Goal: Task Accomplishment & Management: Manage account settings

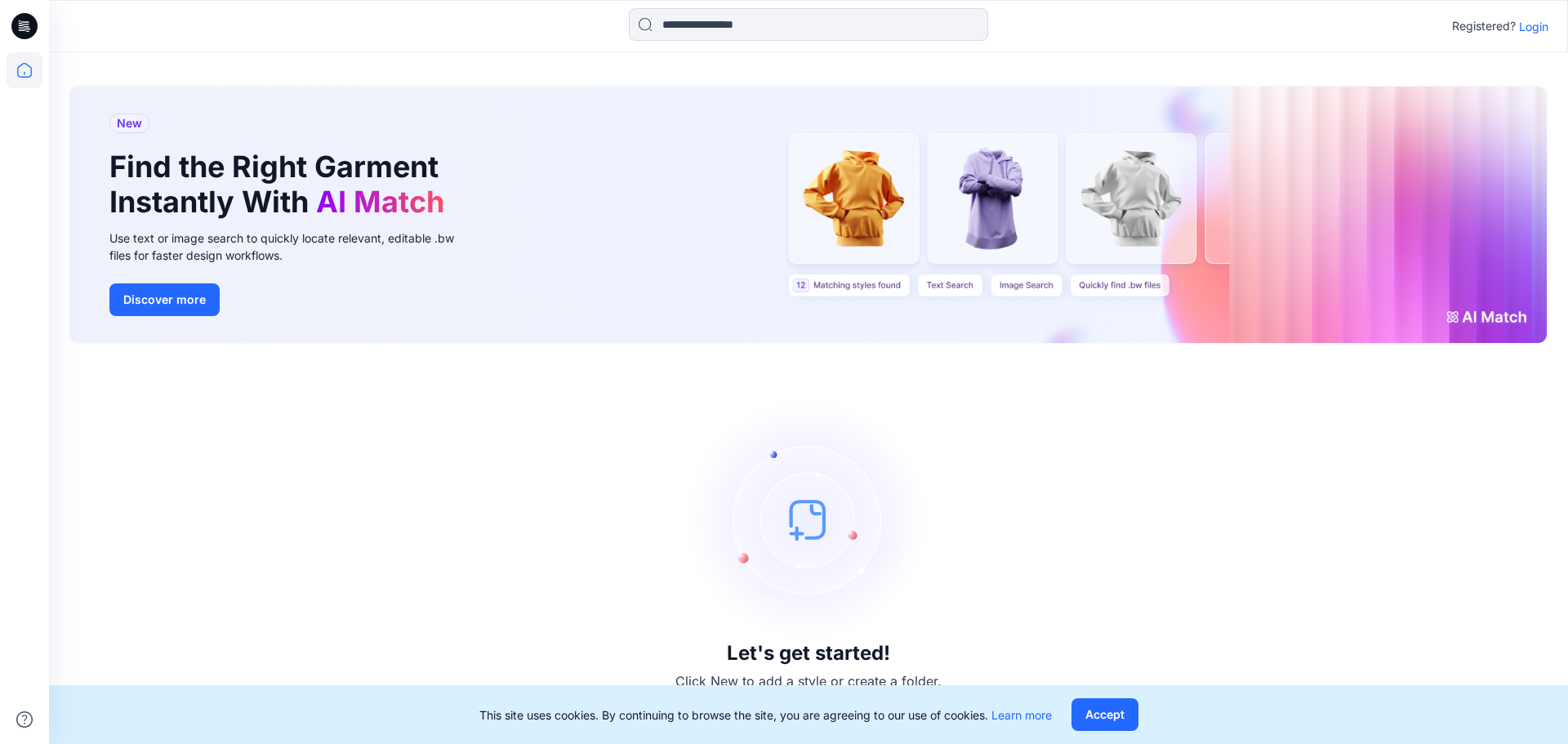
click at [1544, 29] on p "Login" at bounding box center [1533, 27] width 29 height 17
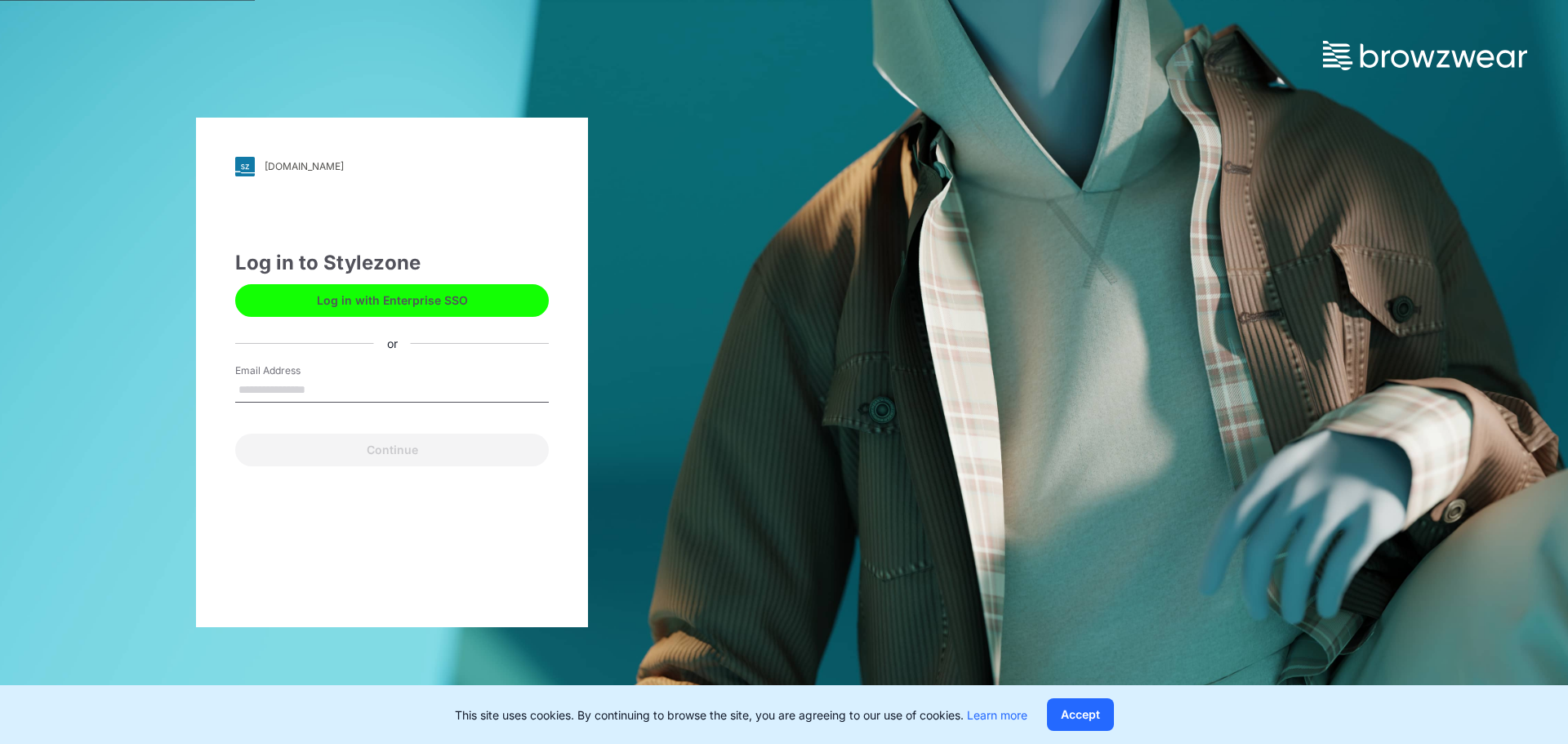
click at [269, 386] on input "Email Address" at bounding box center [392, 391] width 314 height 25
click at [361, 388] on input "**********" at bounding box center [392, 391] width 314 height 25
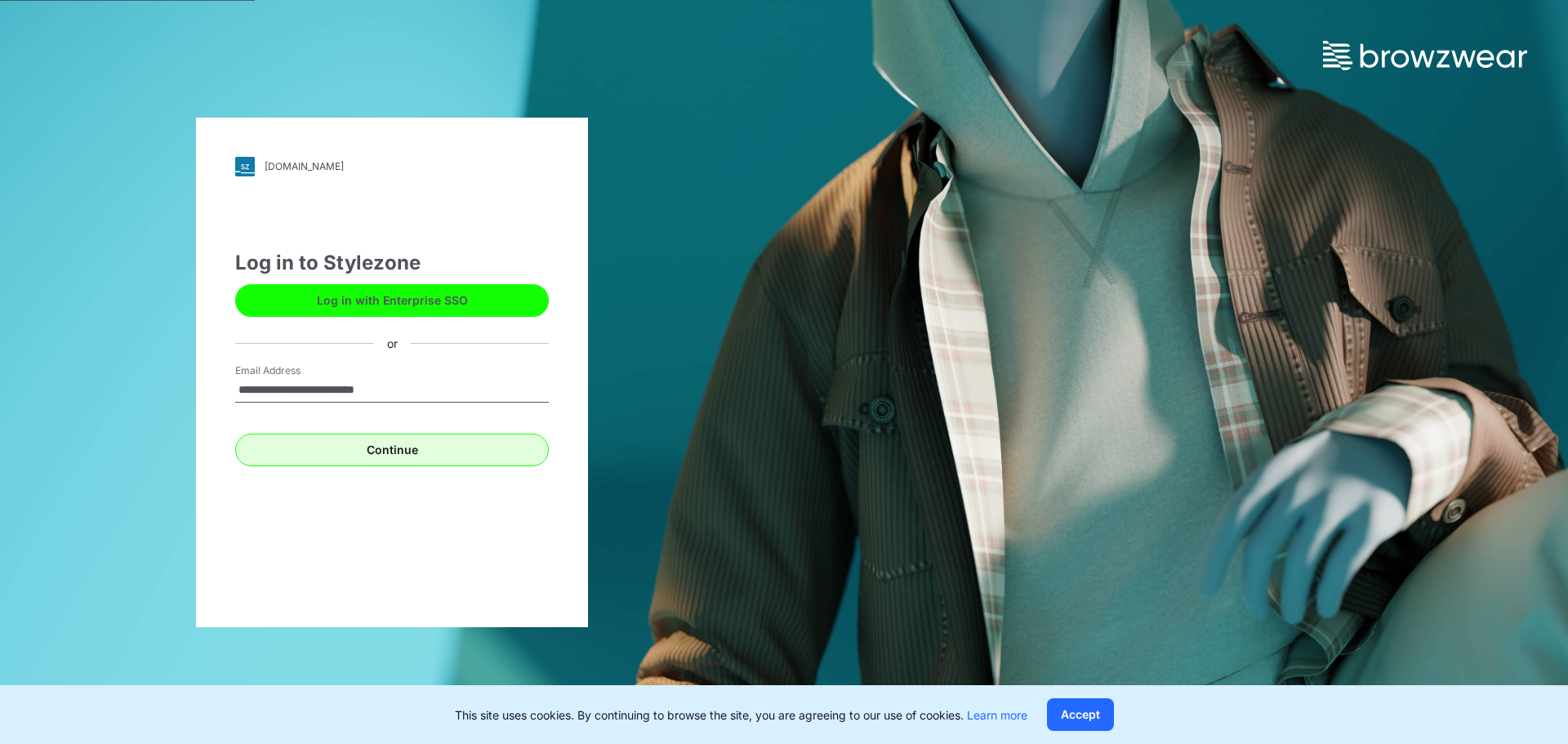
type input "**********"
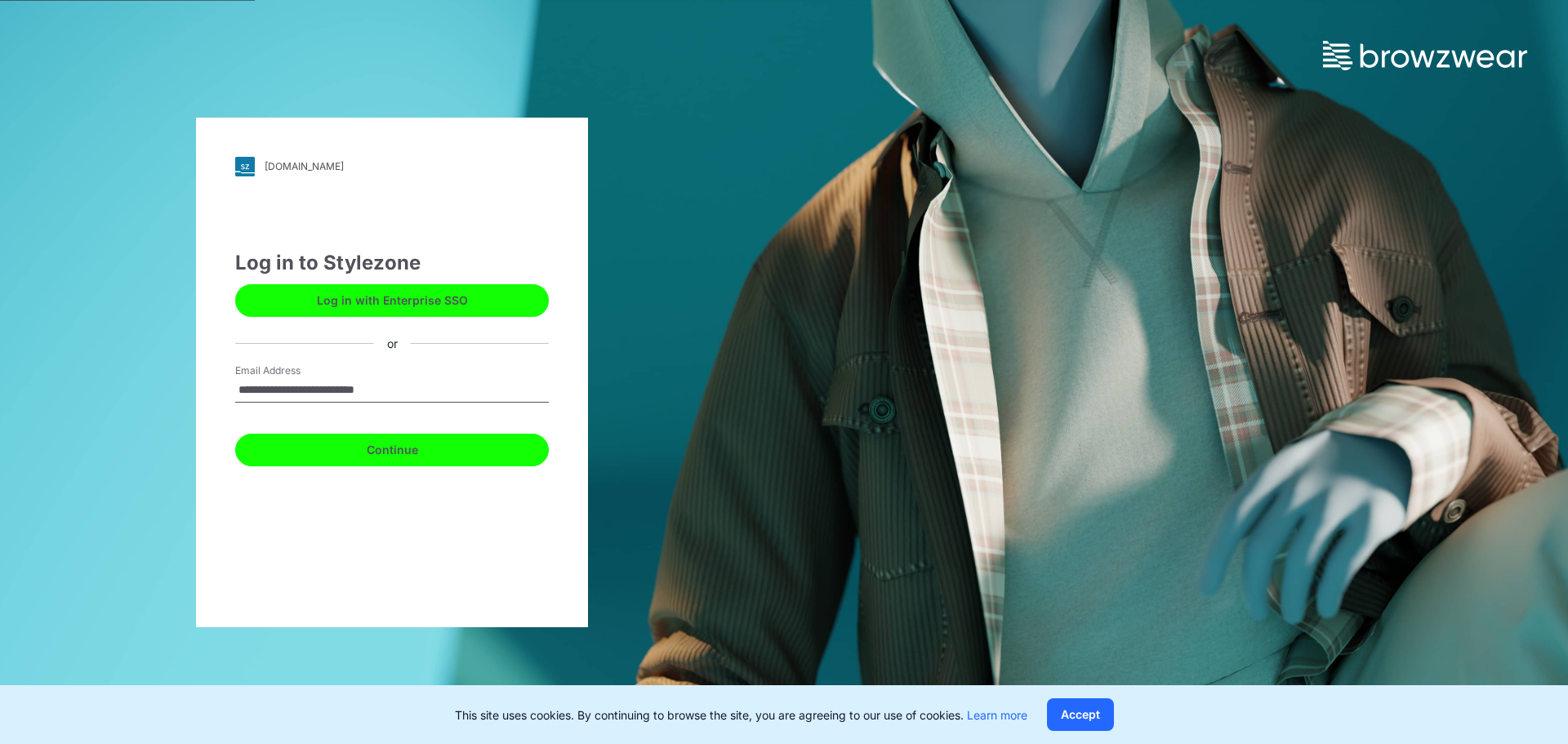
click at [402, 446] on button "Continue" at bounding box center [392, 450] width 314 height 32
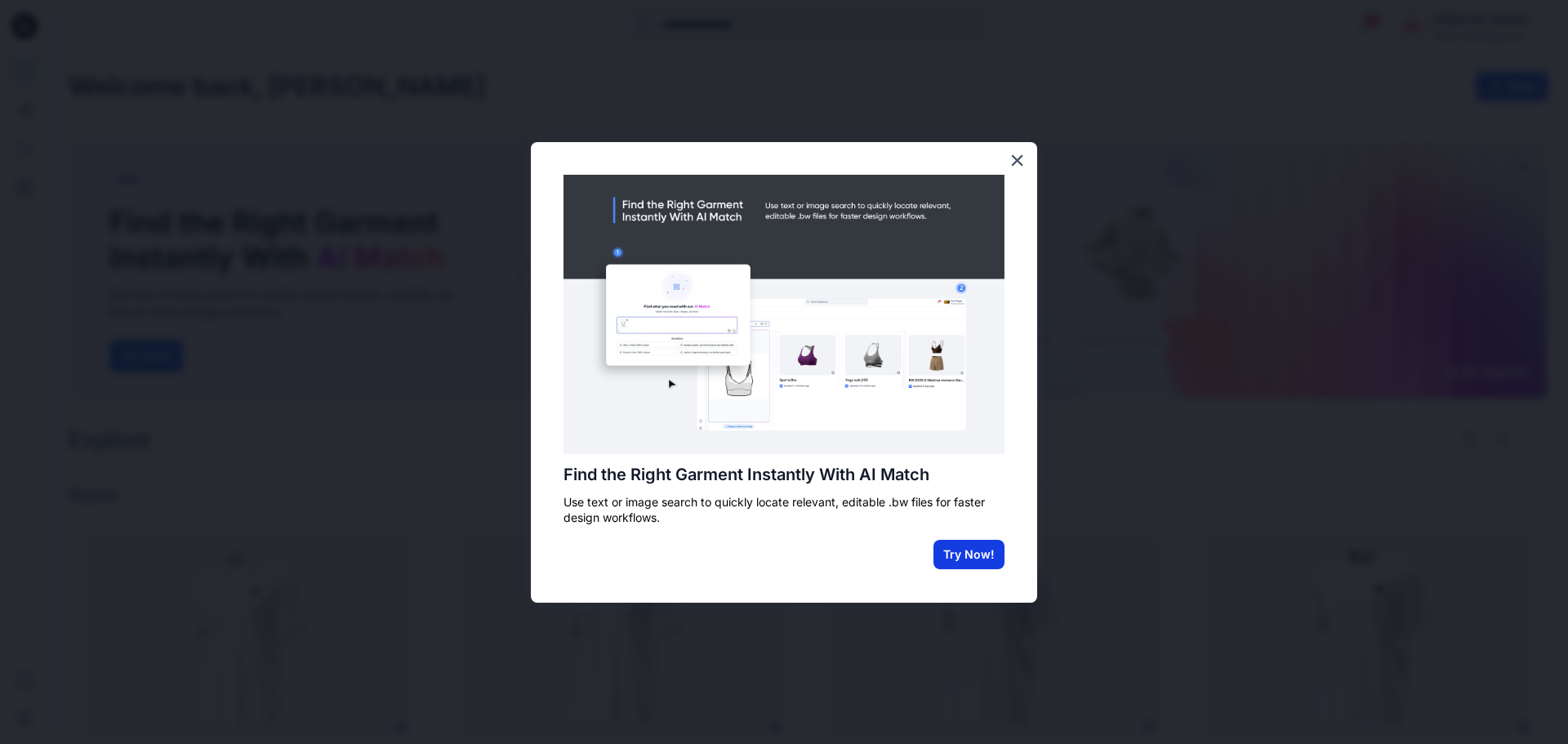
click at [947, 558] on button "Try Now!" at bounding box center [969, 554] width 71 height 29
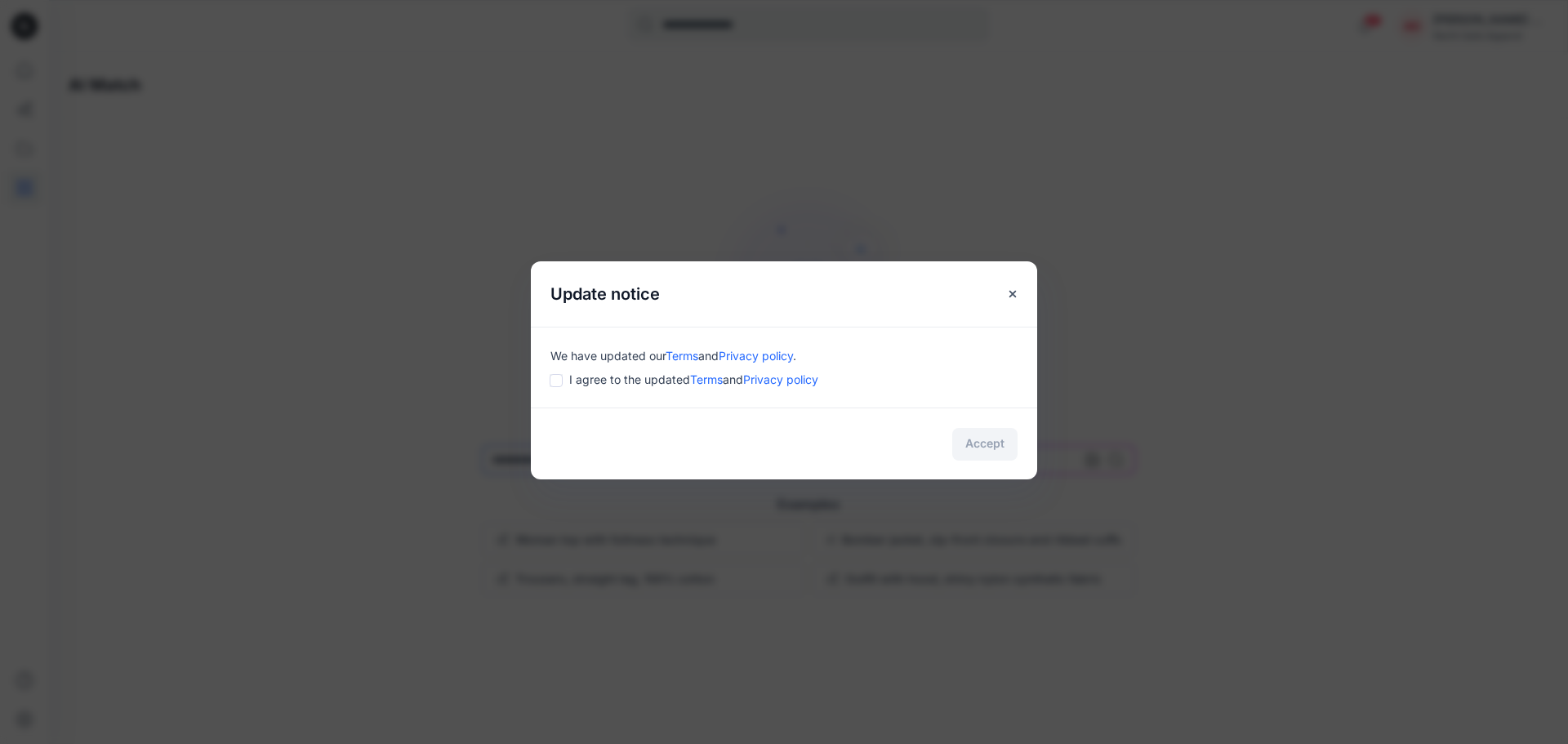
click at [992, 437] on div "Accept" at bounding box center [784, 443] width 506 height 72
click at [974, 447] on button "Accept" at bounding box center [985, 444] width 65 height 32
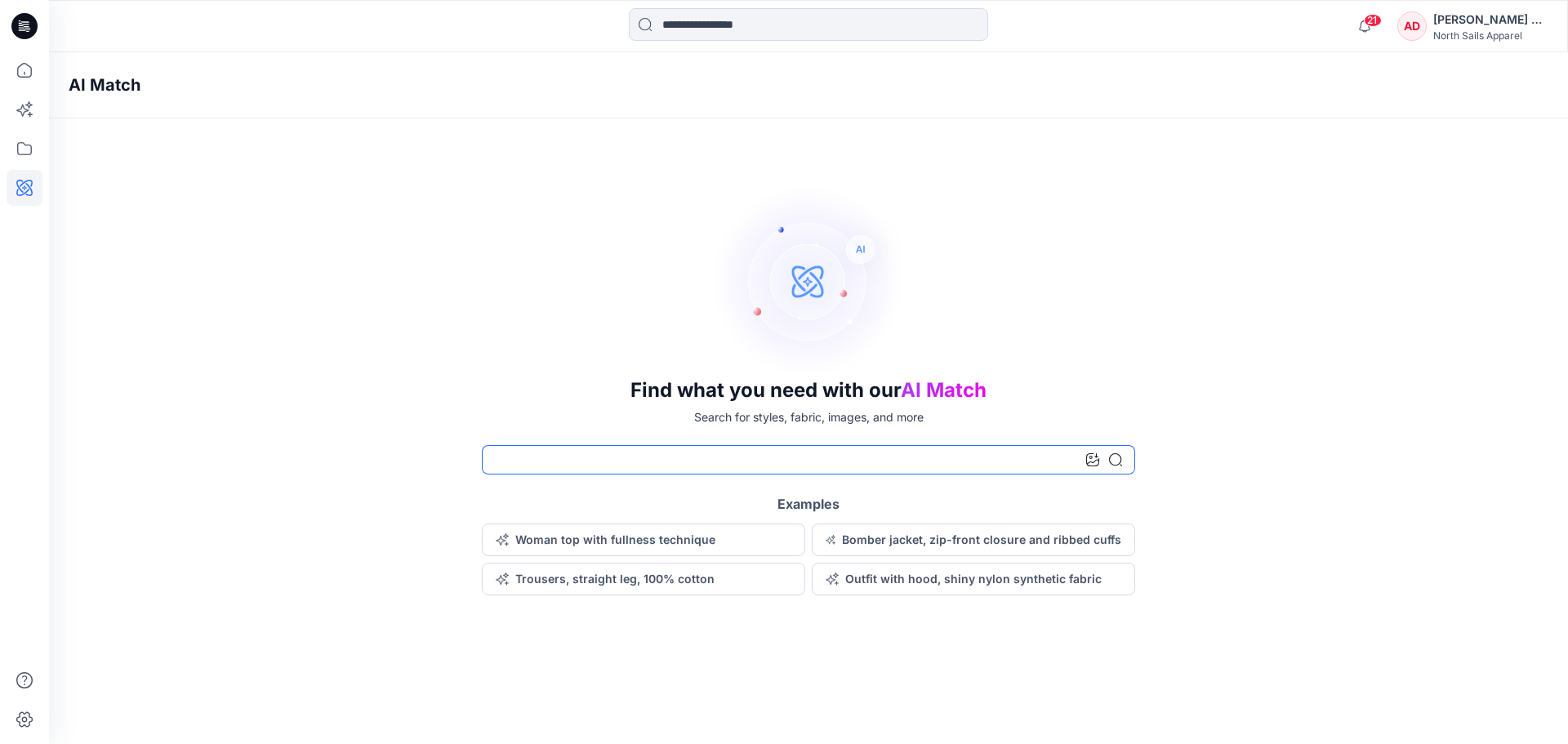
click at [635, 456] on input at bounding box center [808, 459] width 654 height 29
click at [27, 66] on icon at bounding box center [24, 70] width 36 height 36
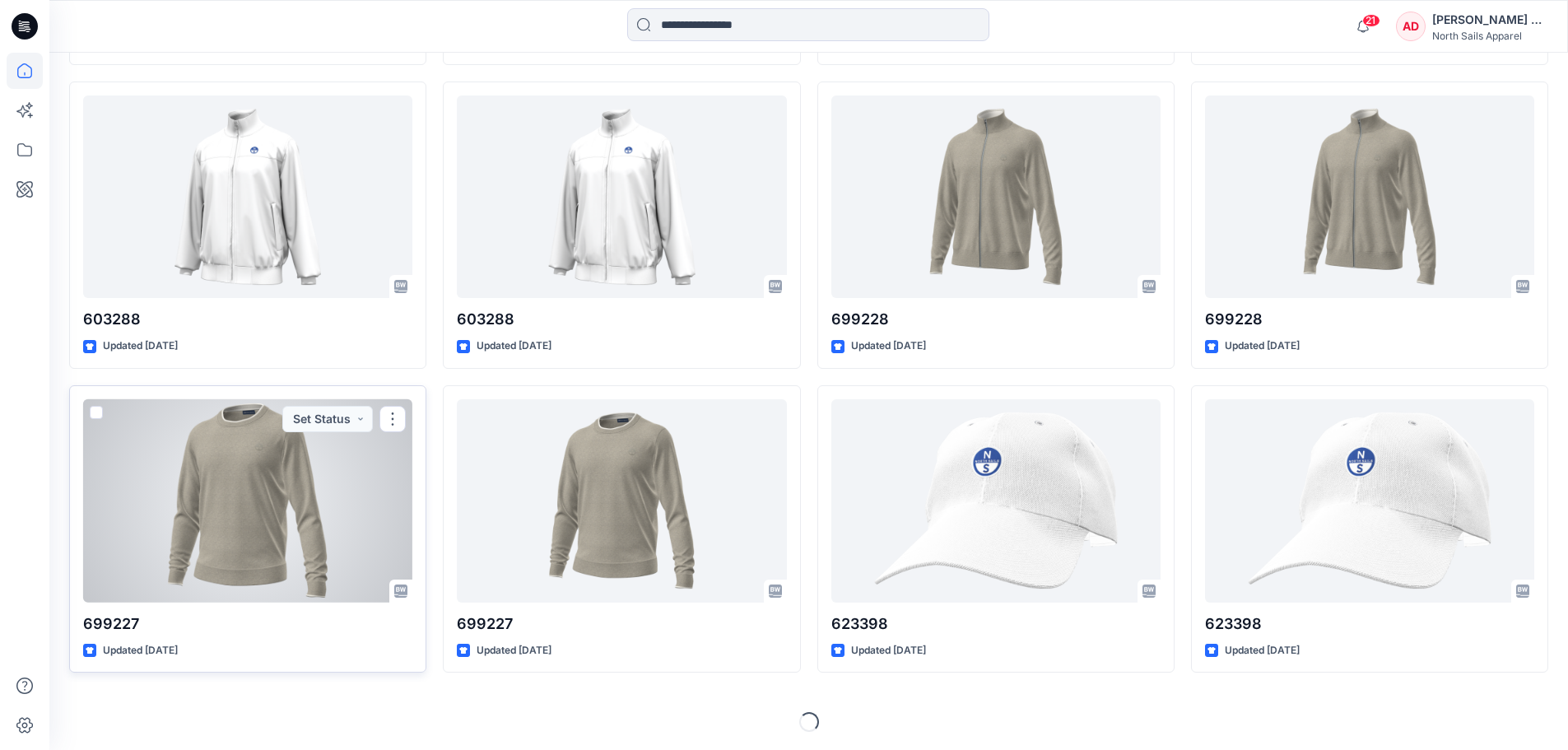
scroll to position [747, 0]
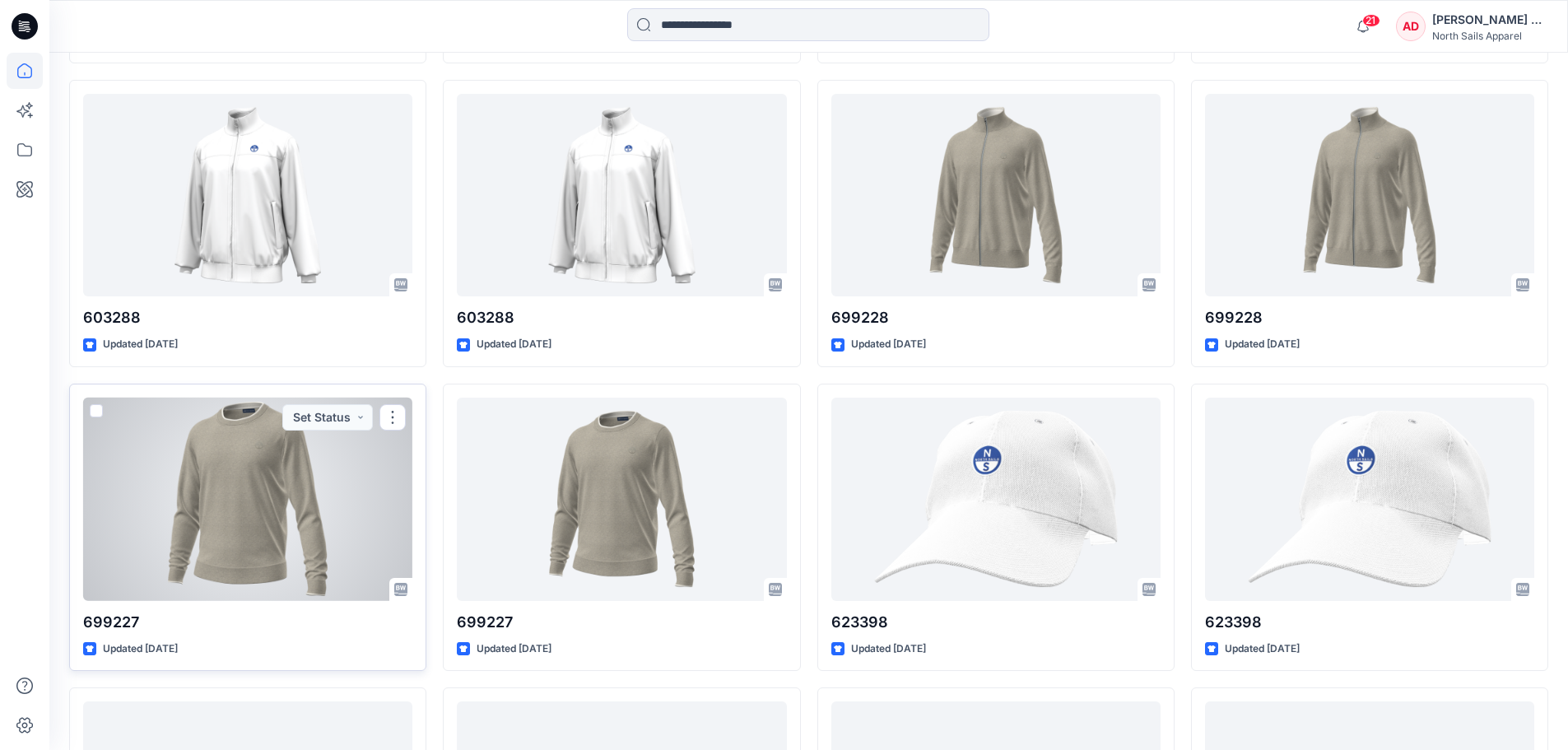
click at [299, 516] on div at bounding box center [248, 499] width 329 height 204
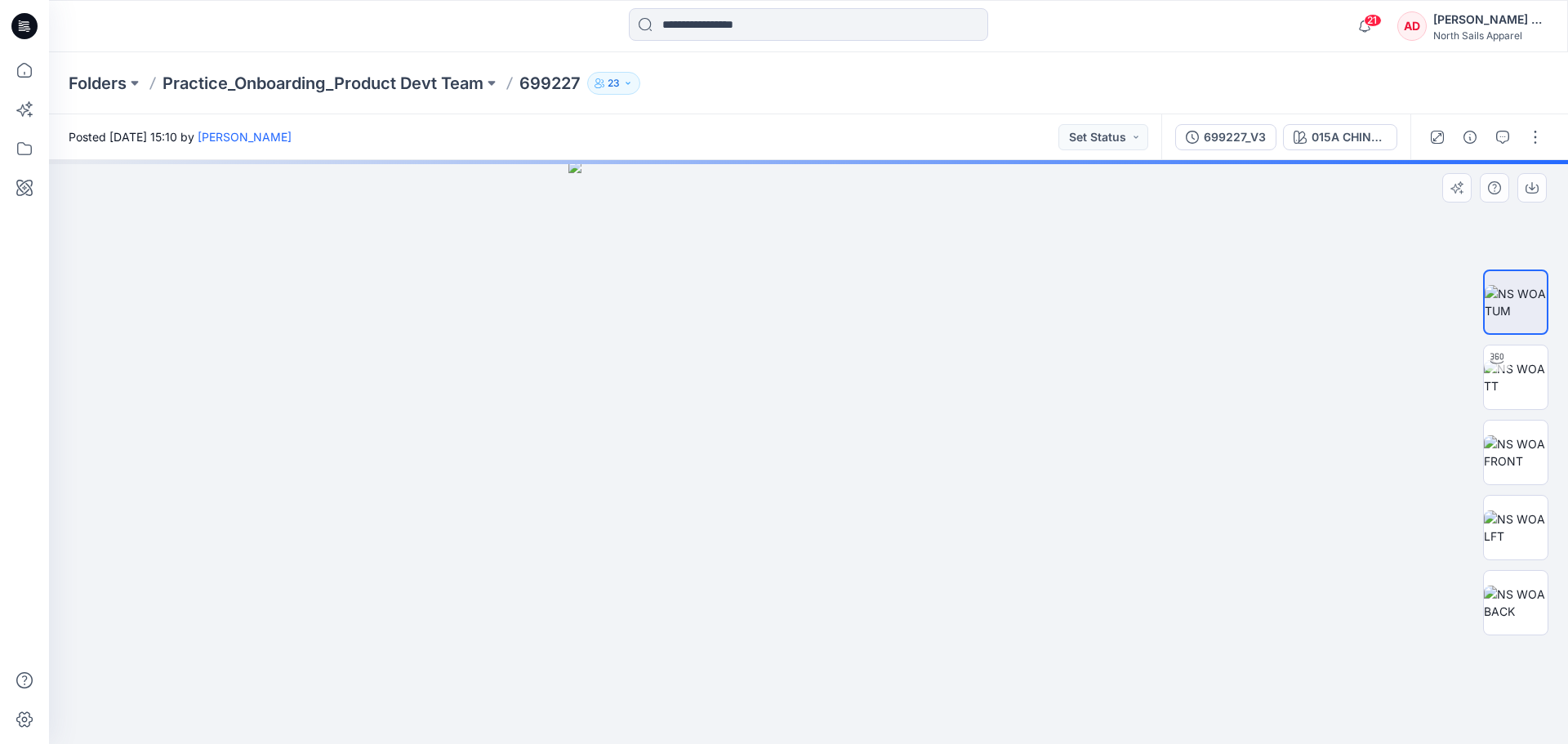
drag, startPoint x: 878, startPoint y: 363, endPoint x: 936, endPoint y: 550, distance: 195.8
click at [936, 550] on img at bounding box center [808, 452] width 480 height 584
drag, startPoint x: 1105, startPoint y: 450, endPoint x: 649, endPoint y: 465, distance: 456.2
click at [649, 465] on div at bounding box center [808, 452] width 1519 height 584
drag, startPoint x: 985, startPoint y: 457, endPoint x: 863, endPoint y: 457, distance: 122.0
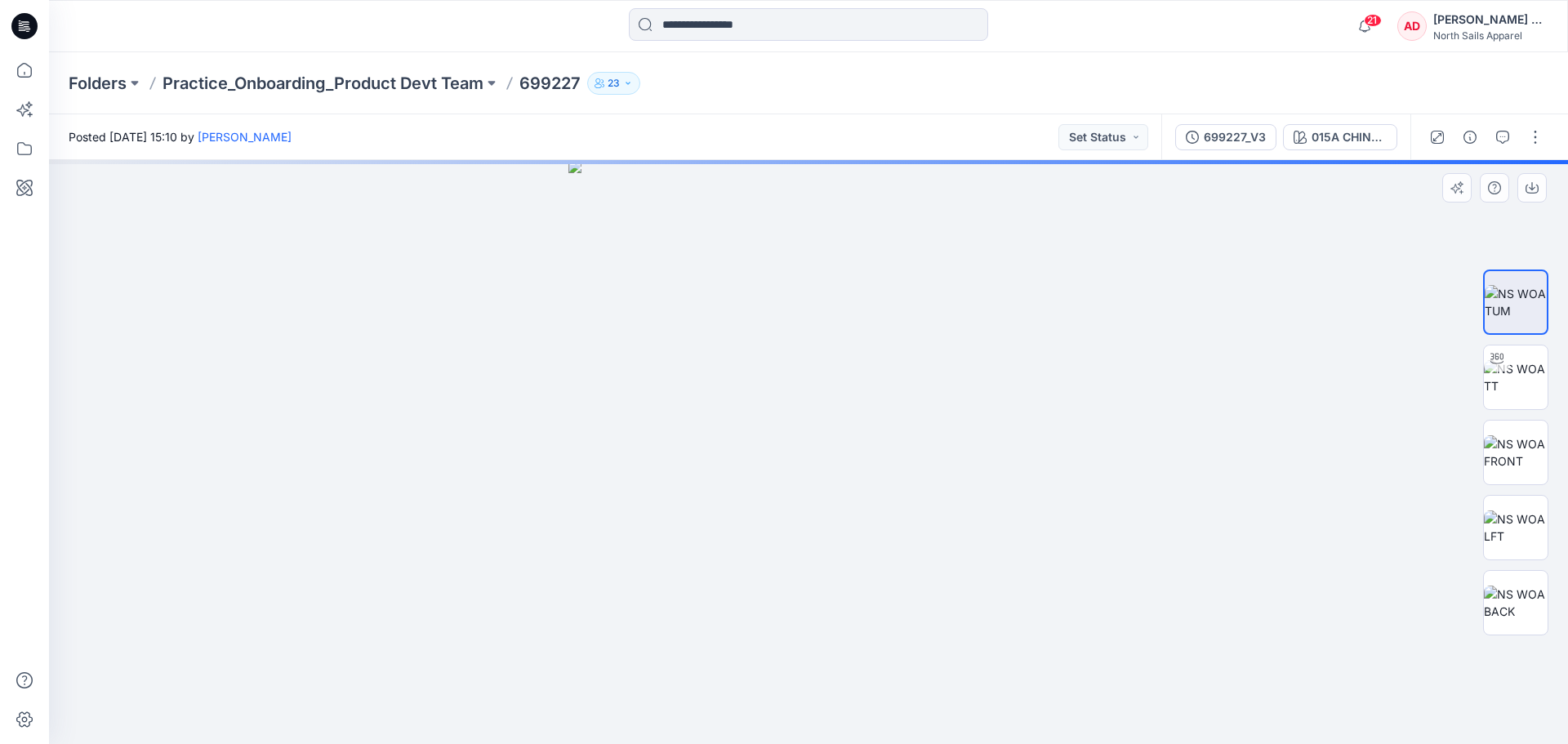
click at [863, 457] on img at bounding box center [808, 452] width 480 height 584
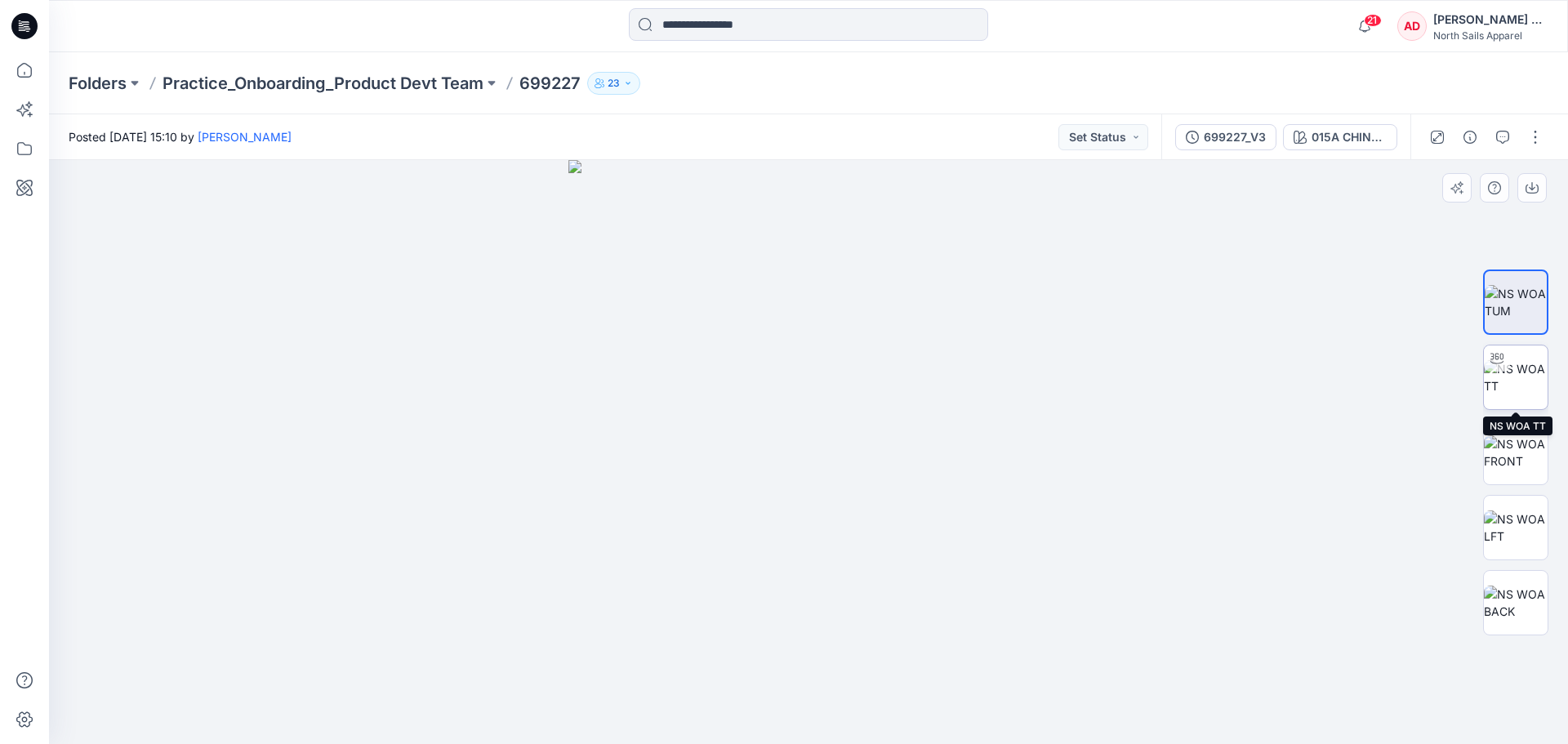
click at [1535, 376] on img at bounding box center [1515, 377] width 64 height 34
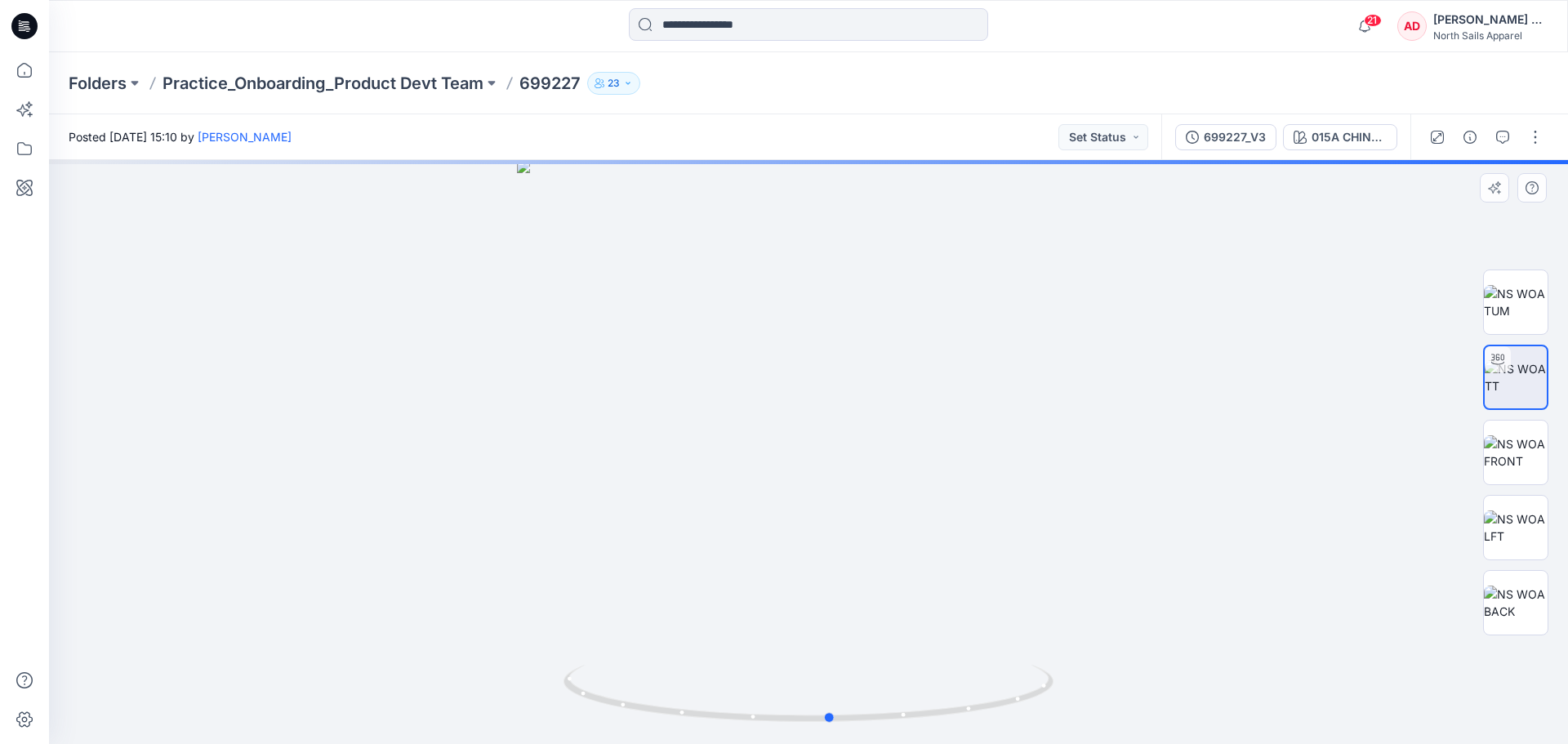
drag, startPoint x: 1250, startPoint y: 481, endPoint x: 818, endPoint y: 616, distance: 452.6
click at [783, 617] on div at bounding box center [808, 452] width 1519 height 584
click at [1517, 604] on img at bounding box center [1515, 602] width 64 height 34
drag, startPoint x: 974, startPoint y: 536, endPoint x: 768, endPoint y: 542, distance: 206.1
click at [768, 542] on img at bounding box center [808, 452] width 513 height 584
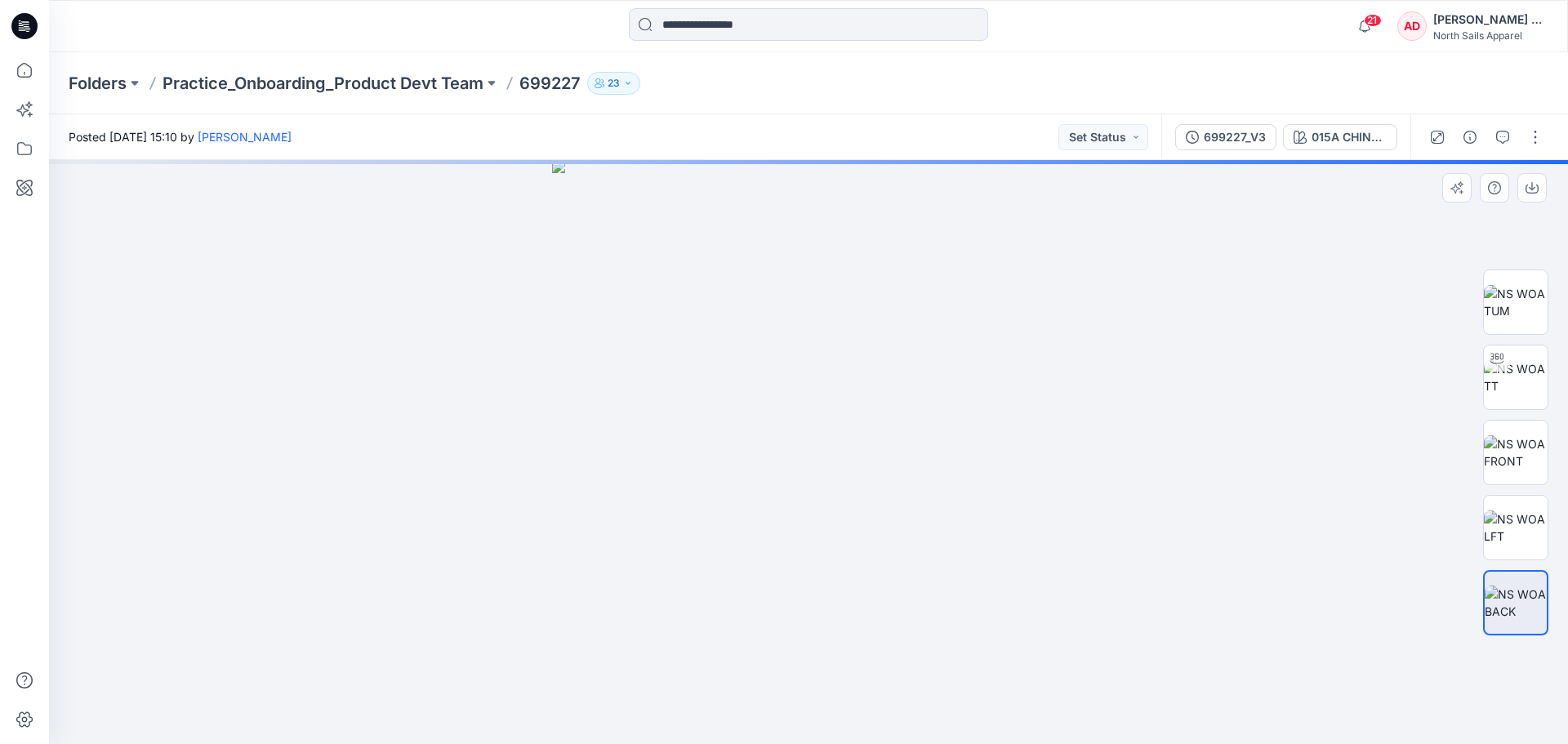
drag, startPoint x: 1026, startPoint y: 519, endPoint x: 875, endPoint y: 519, distance: 151.0
click at [875, 519] on img at bounding box center [808, 452] width 513 height 584
click at [1509, 394] on img at bounding box center [1515, 377] width 64 height 34
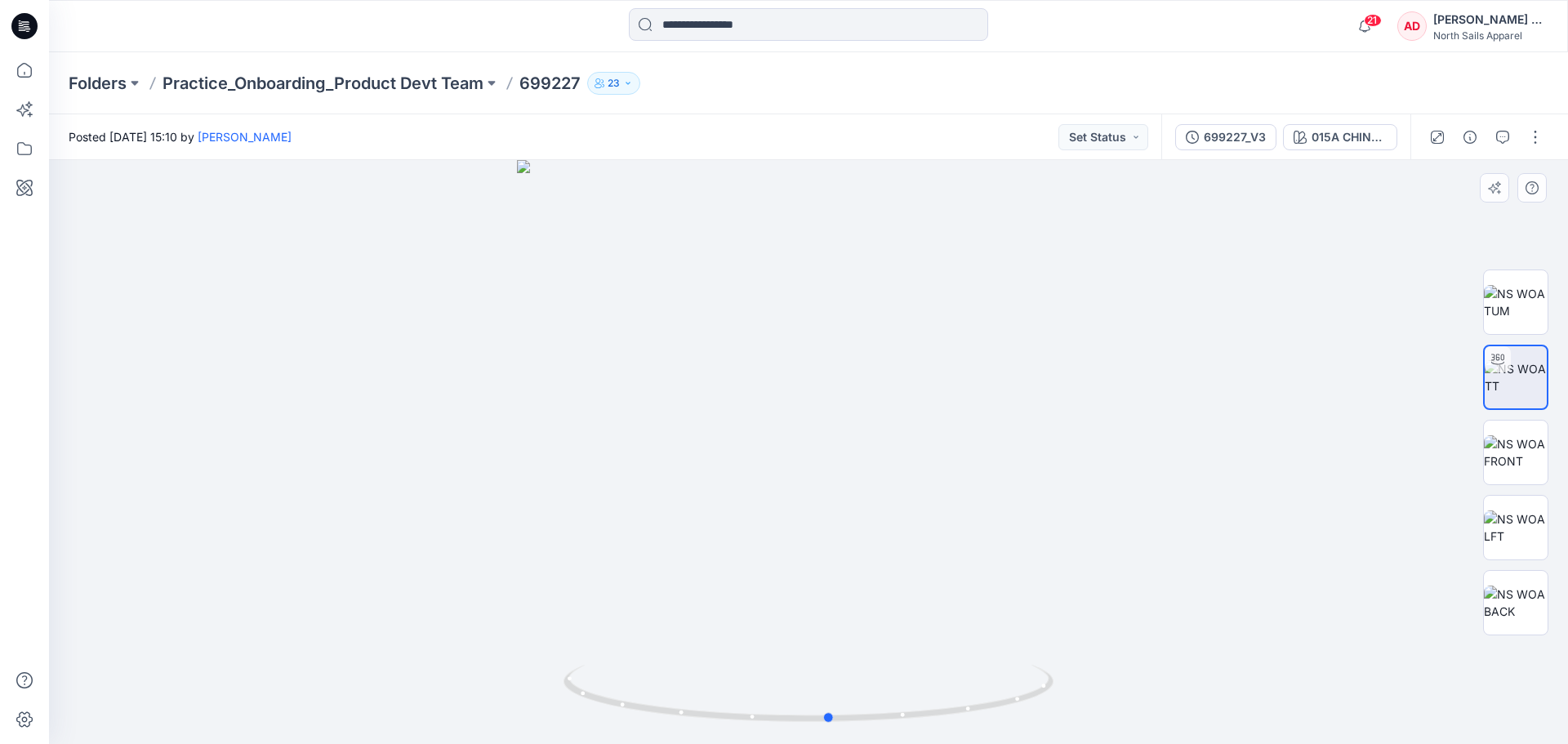
drag, startPoint x: 997, startPoint y: 578, endPoint x: 554, endPoint y: 600, distance: 443.5
click at [554, 600] on div at bounding box center [808, 452] width 1519 height 584
drag, startPoint x: 750, startPoint y: 522, endPoint x: 758, endPoint y: 607, distance: 85.4
click at [758, 607] on div at bounding box center [808, 452] width 1519 height 584
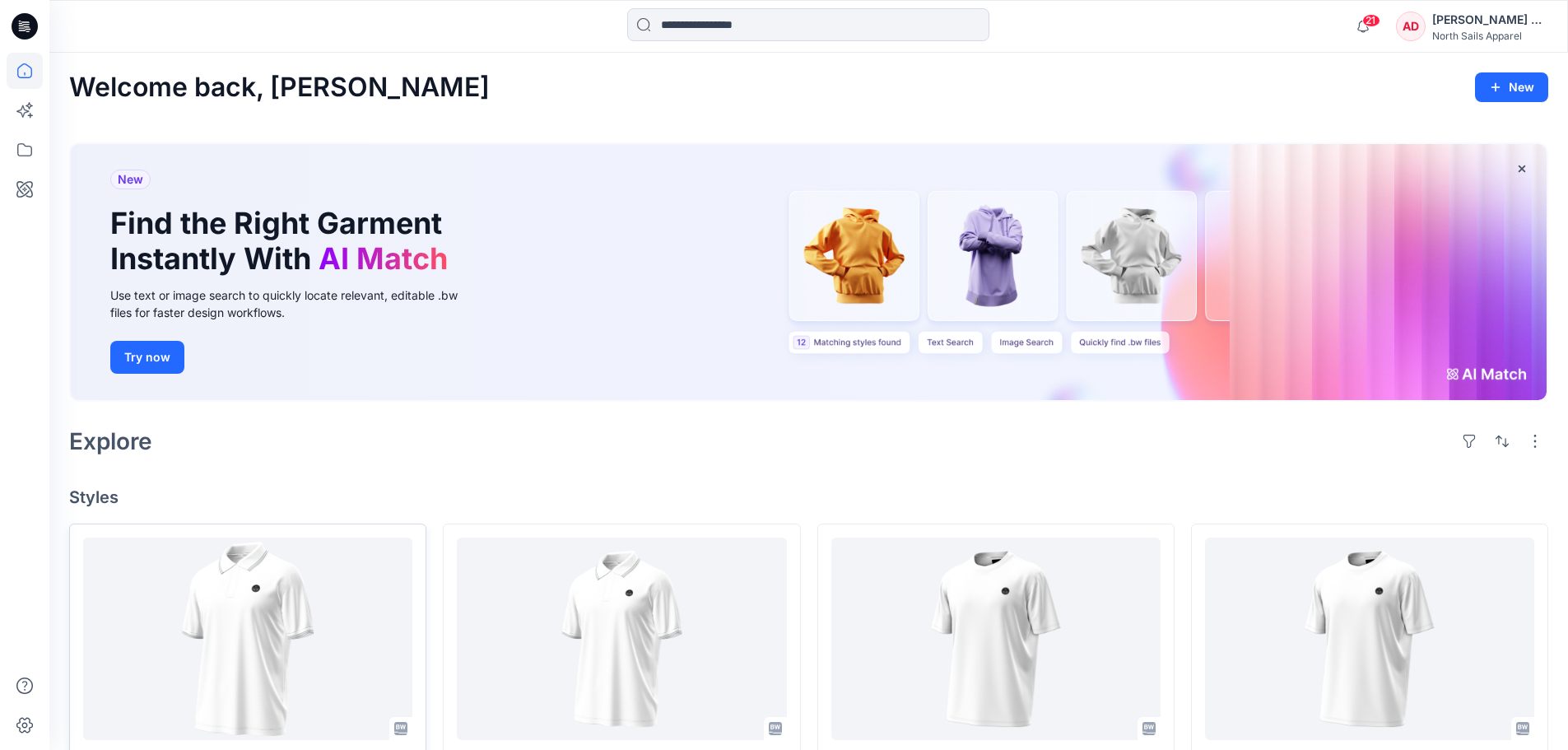
scroll to position [165, 0]
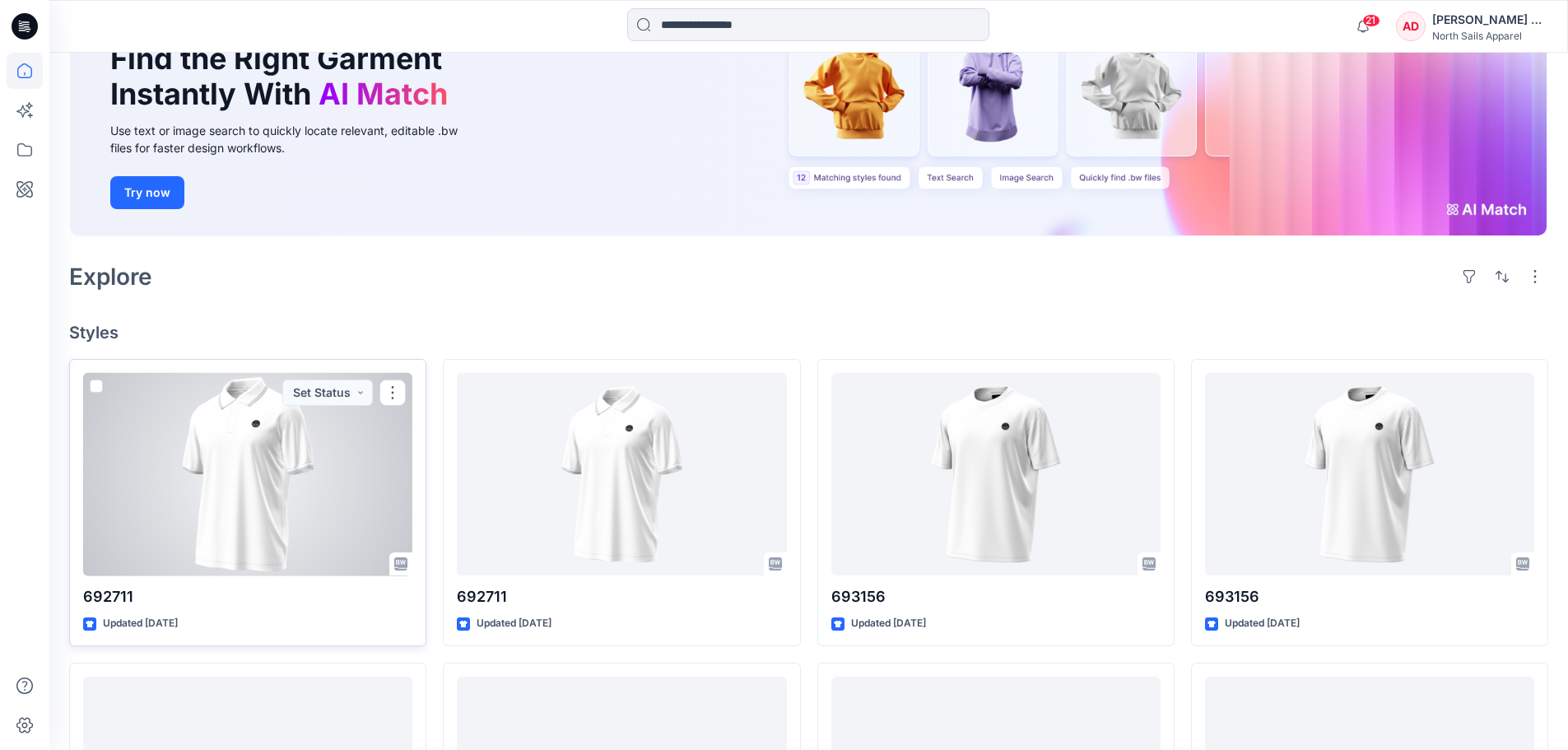
drag, startPoint x: 382, startPoint y: 585, endPoint x: 344, endPoint y: 590, distance: 38.3
click at [344, 590] on p "692711" at bounding box center [248, 597] width 329 height 23
click at [397, 390] on button "button" at bounding box center [393, 393] width 27 height 27
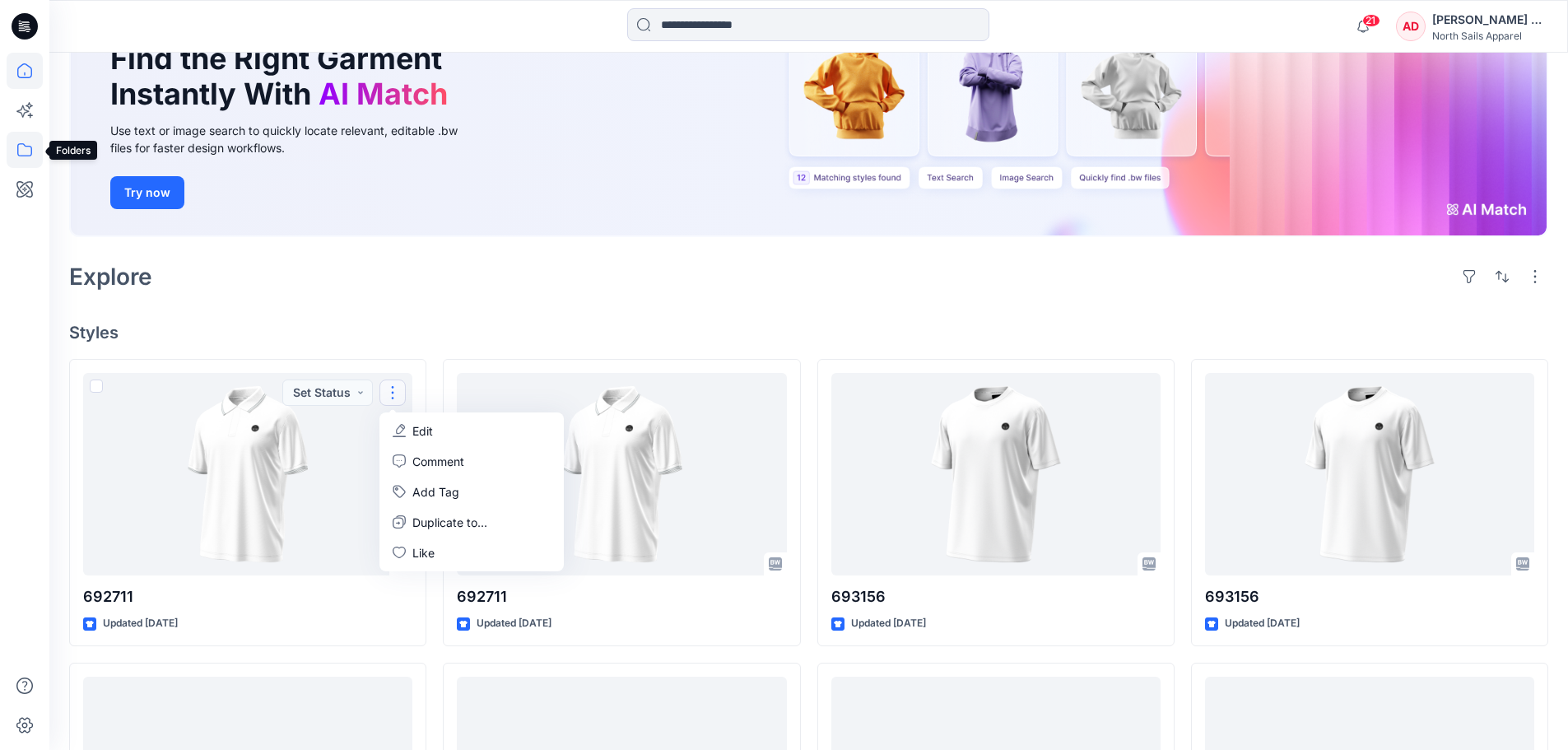
click at [23, 144] on icon at bounding box center [24, 149] width 36 height 36
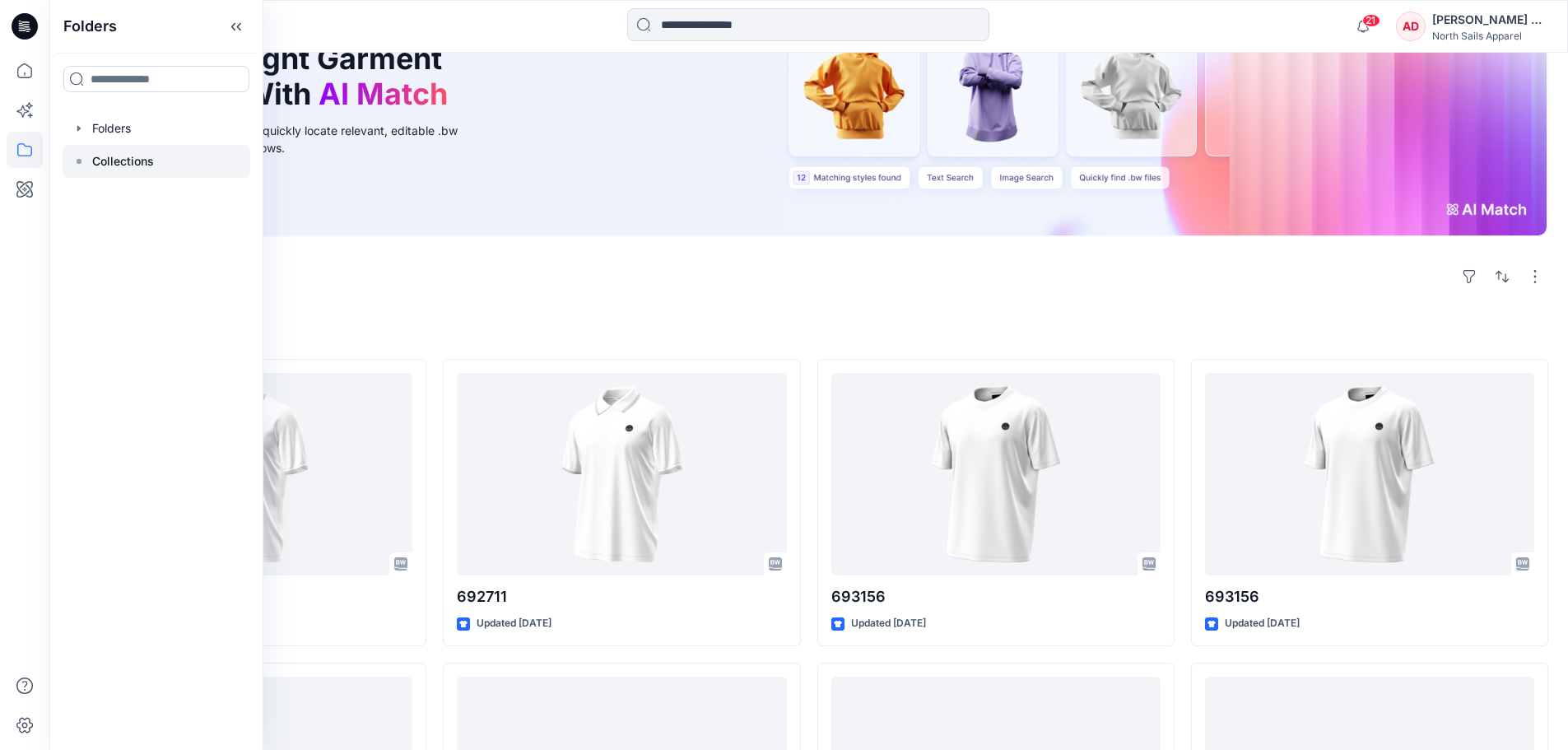
click at [168, 170] on div at bounding box center [156, 161] width 188 height 33
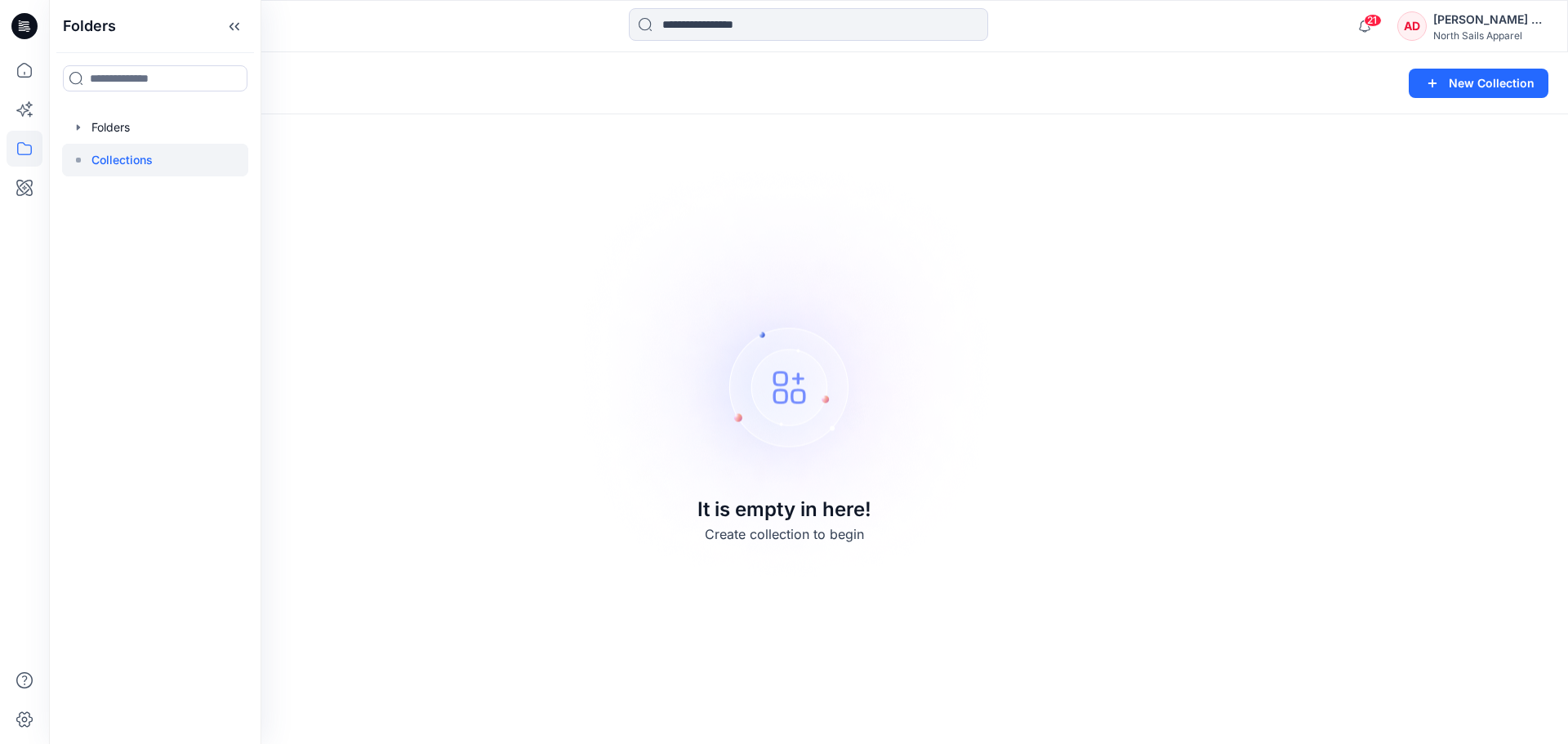
click at [405, 178] on div "Collections New Collection It is empty in here! Create collection to begin" at bounding box center [808, 398] width 1519 height 692
click at [1439, 92] on icon "button" at bounding box center [1433, 84] width 20 height 20
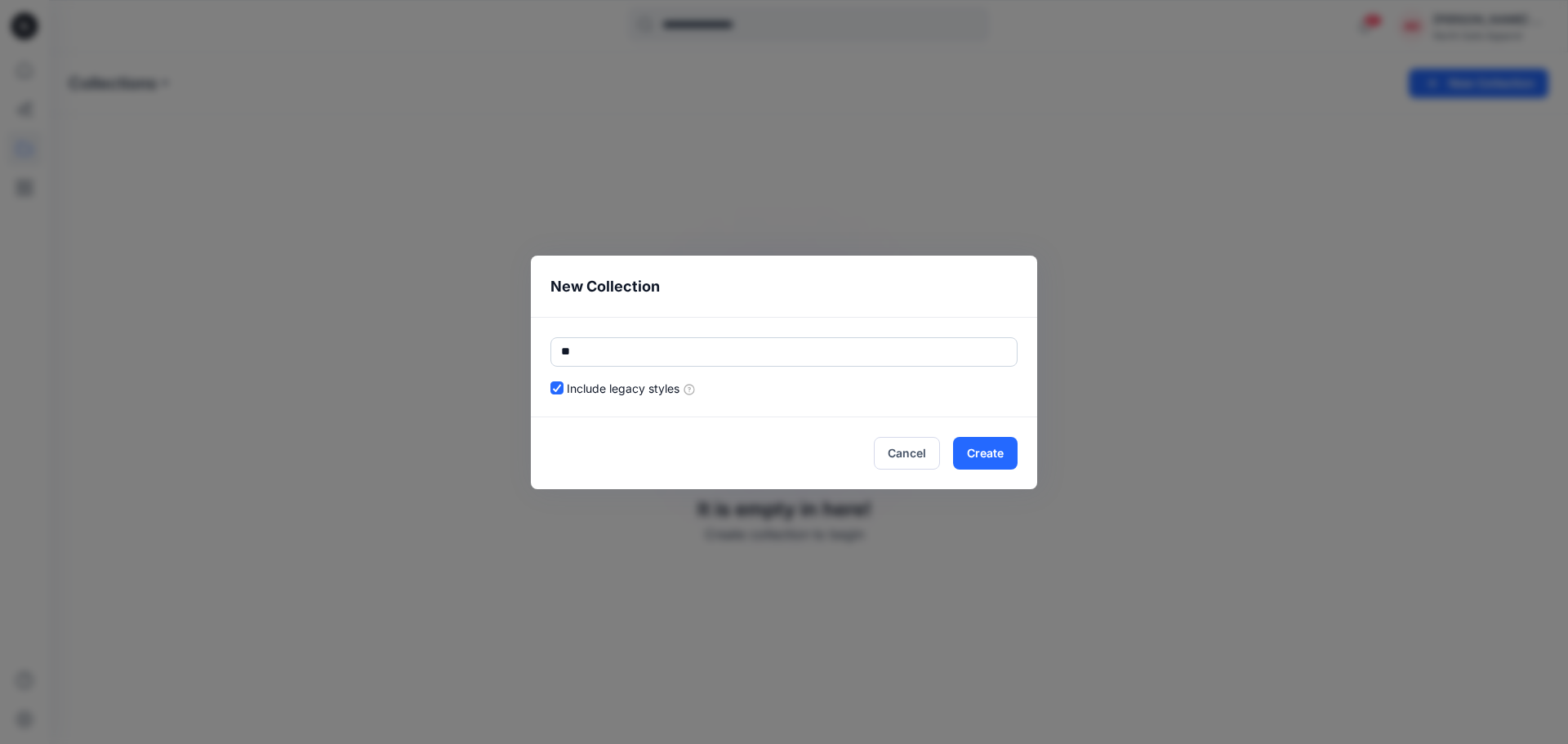
type input "*"
type input "**********"
click at [902, 468] on button "Cancel" at bounding box center [907, 452] width 66 height 32
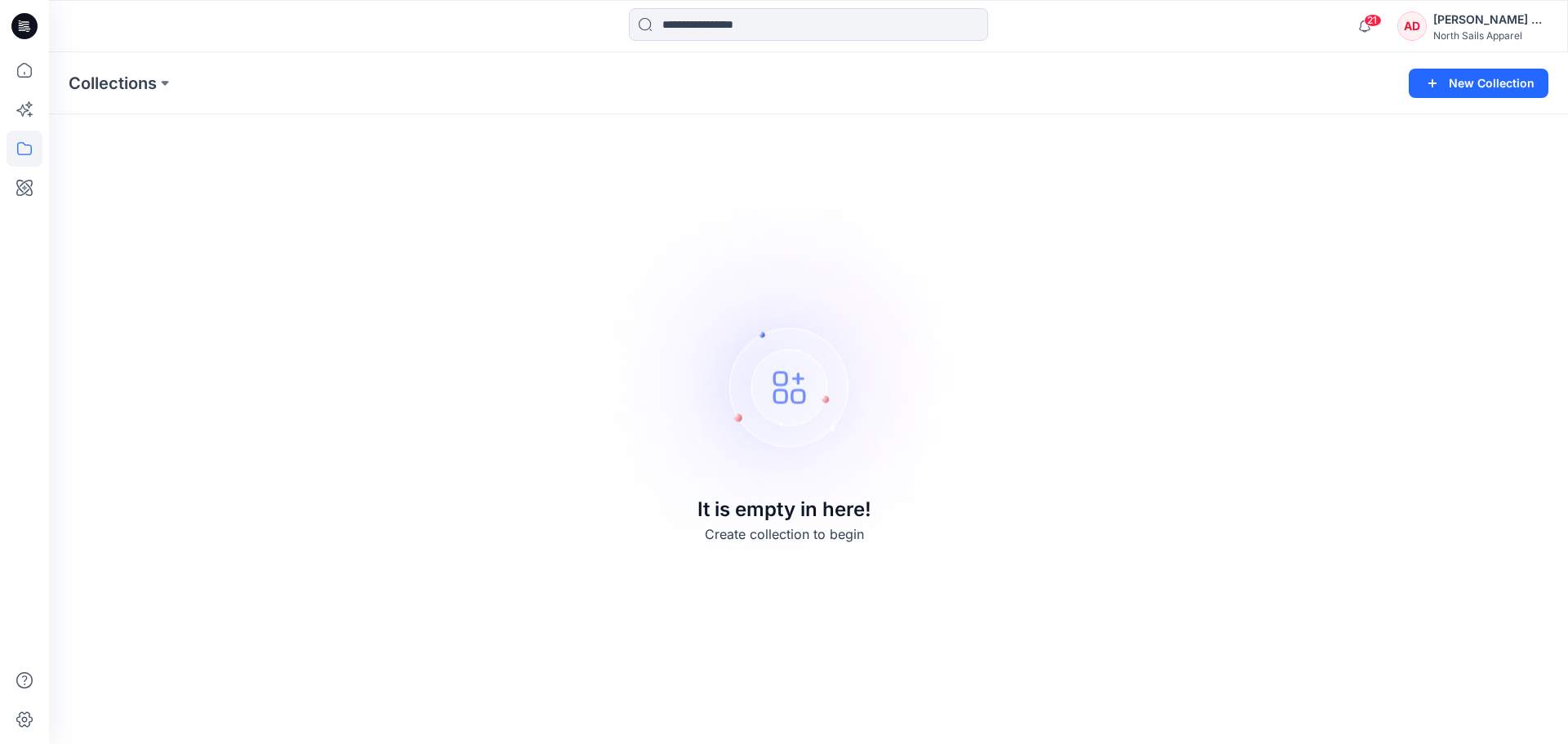
click at [1465, 26] on div "[PERSON_NAME] D’[PERSON_NAME]" at bounding box center [1490, 20] width 114 height 20
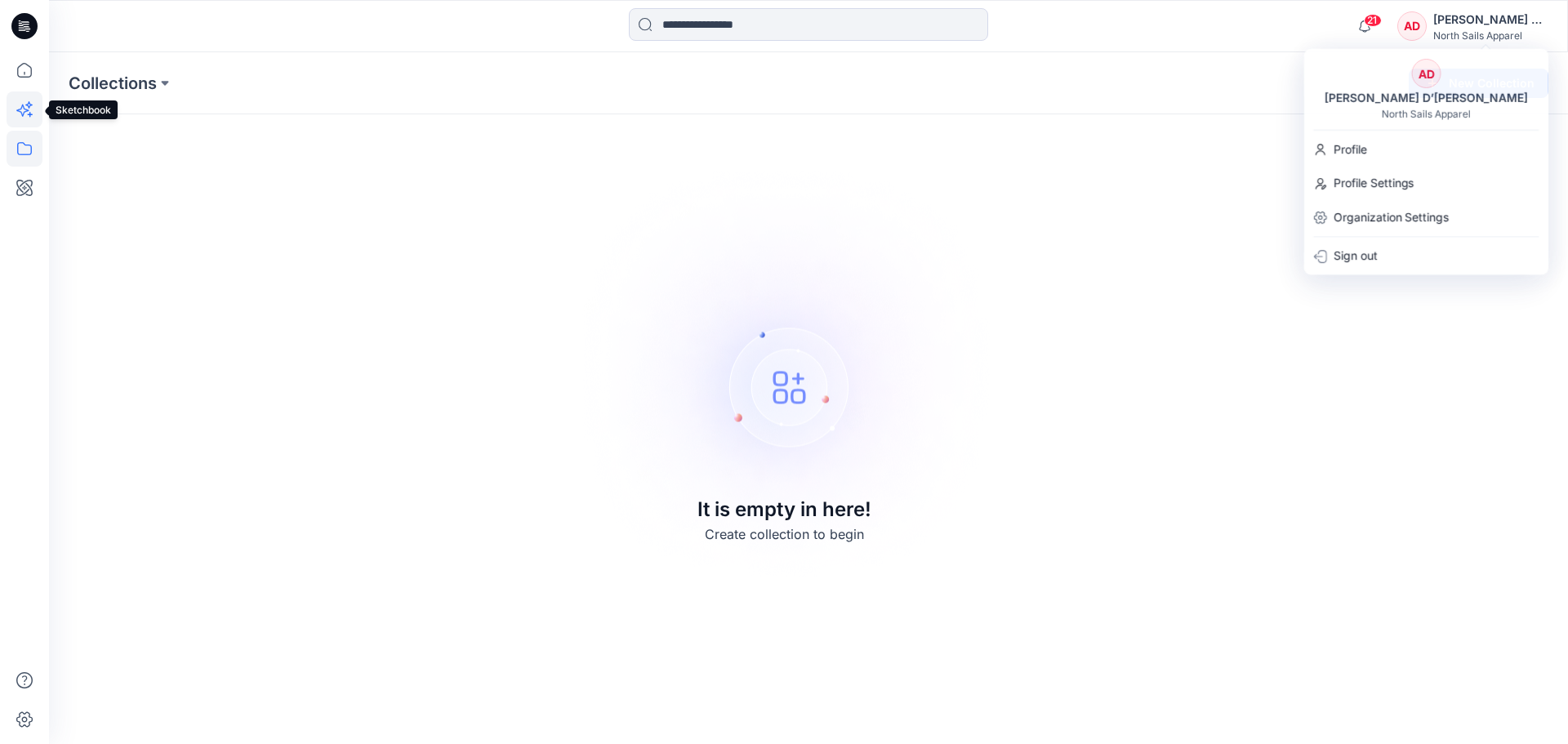
click at [27, 109] on icon at bounding box center [24, 109] width 36 height 36
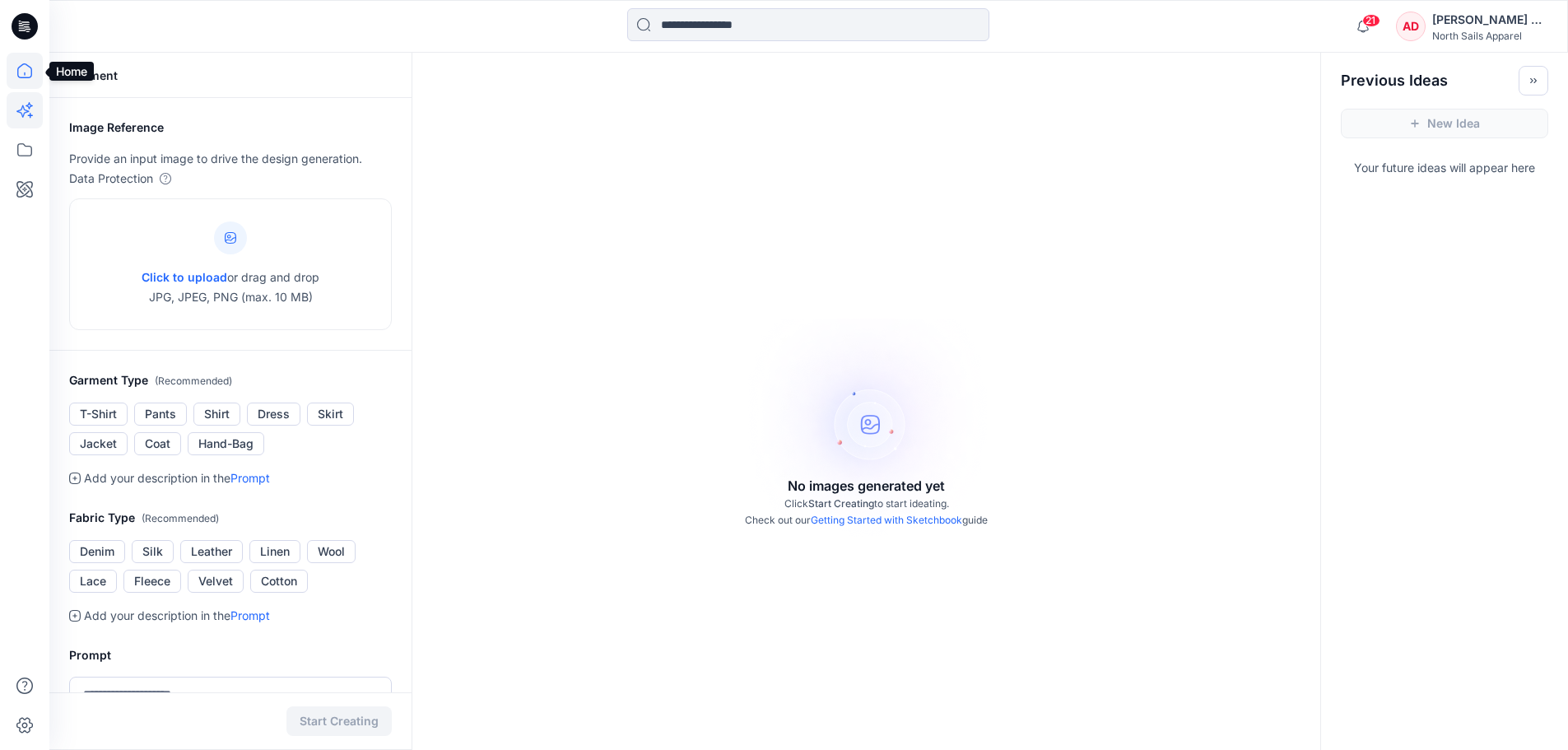
click at [23, 84] on icon at bounding box center [24, 70] width 36 height 36
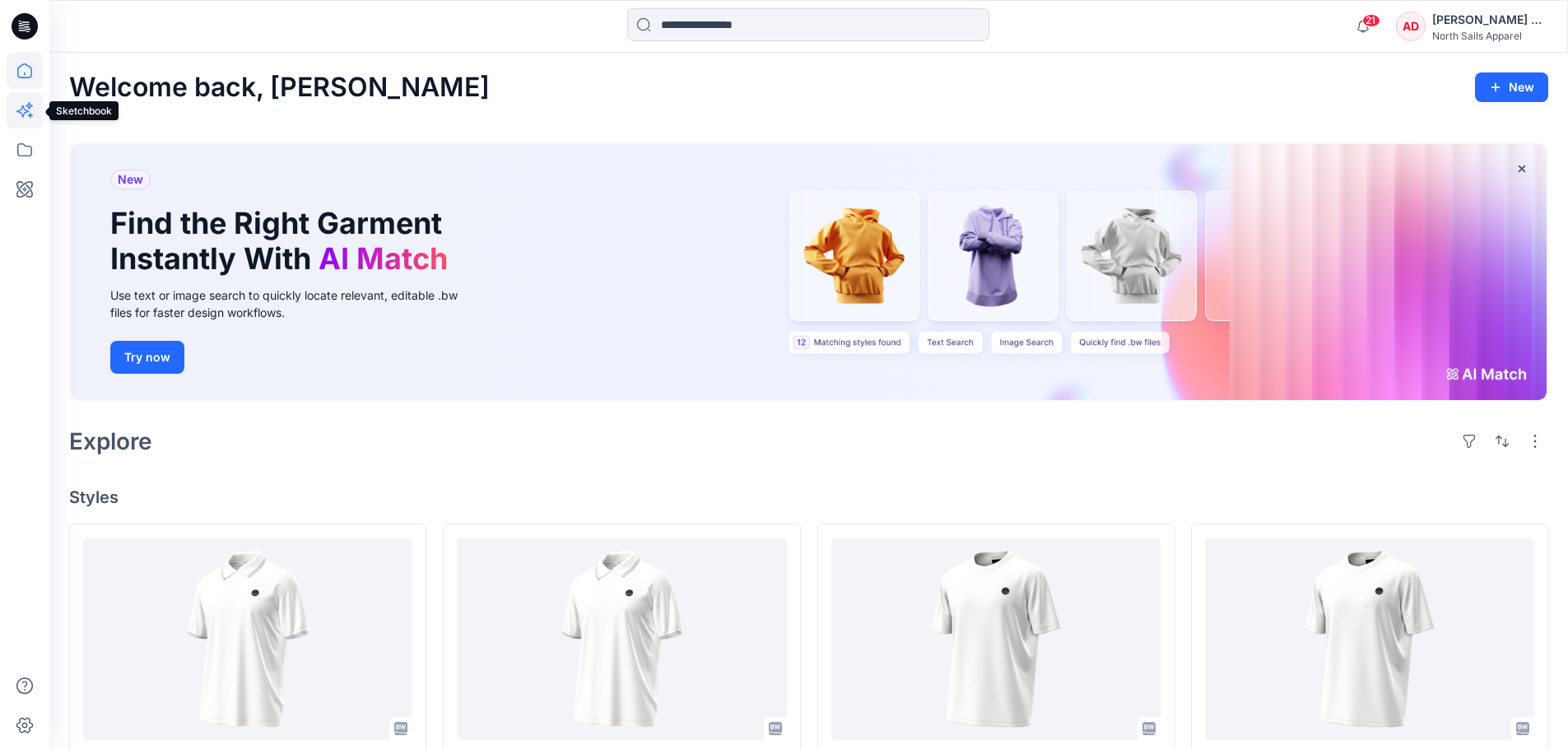
click at [15, 121] on icon at bounding box center [24, 109] width 36 height 36
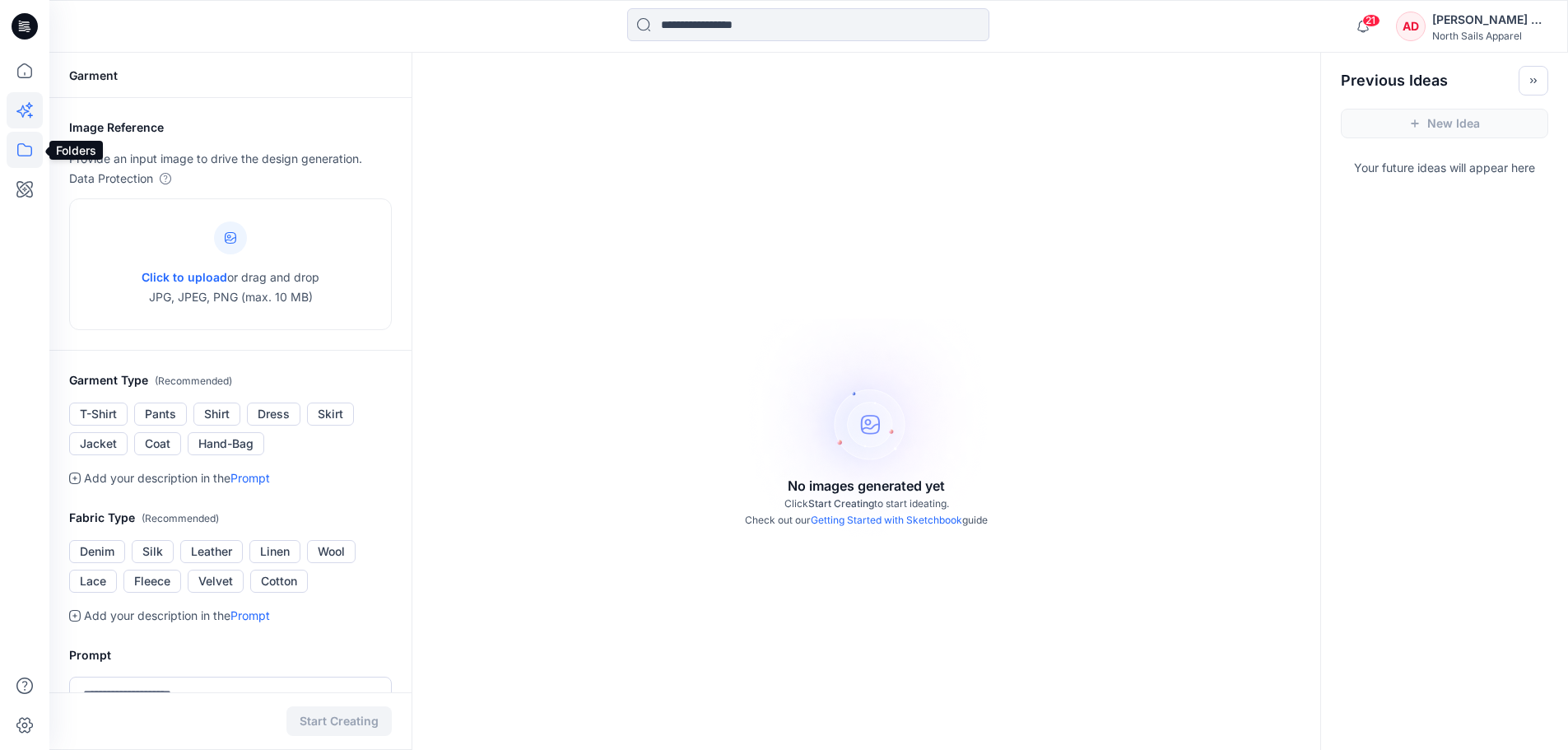
click at [21, 160] on icon at bounding box center [24, 149] width 36 height 36
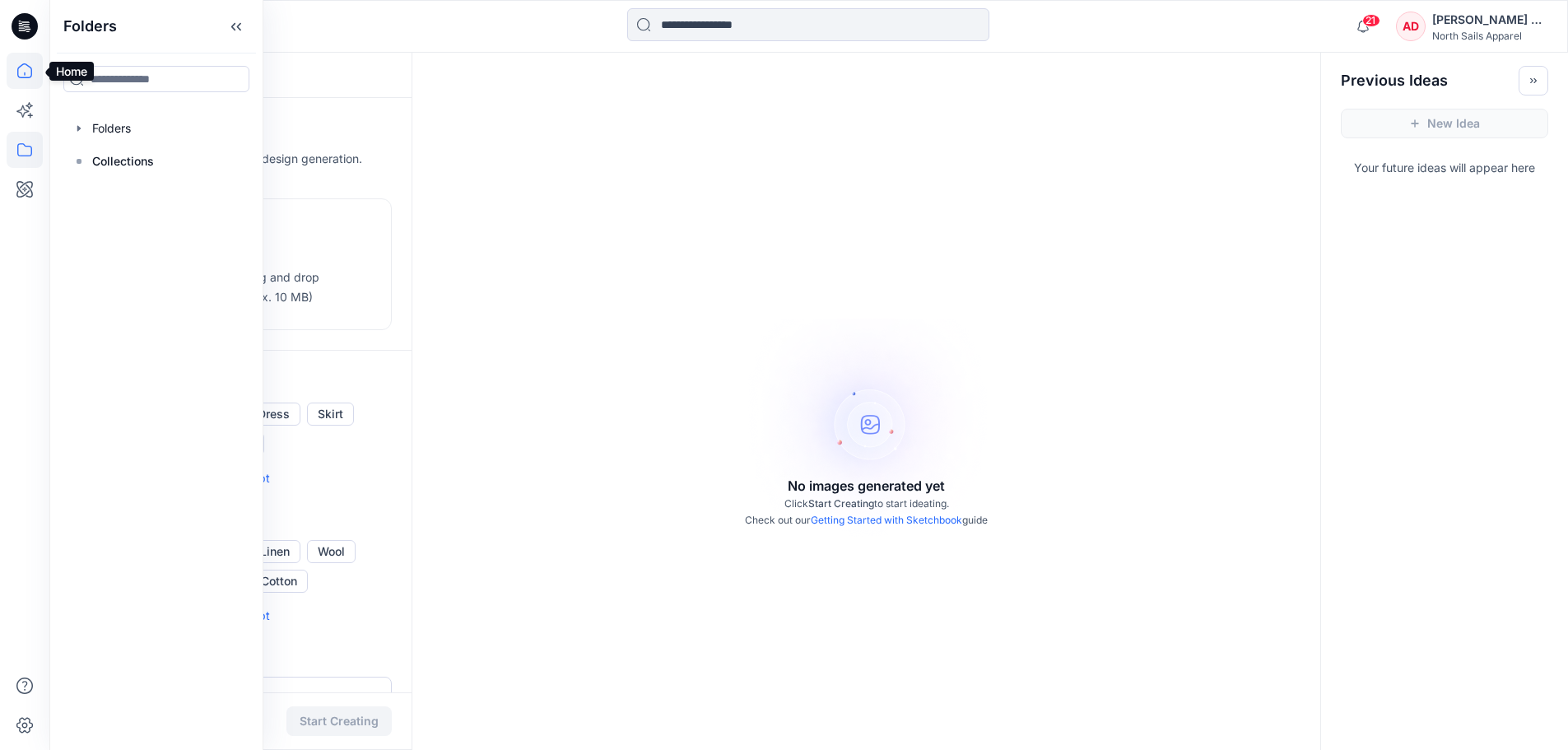
click at [9, 63] on icon at bounding box center [24, 70] width 36 height 36
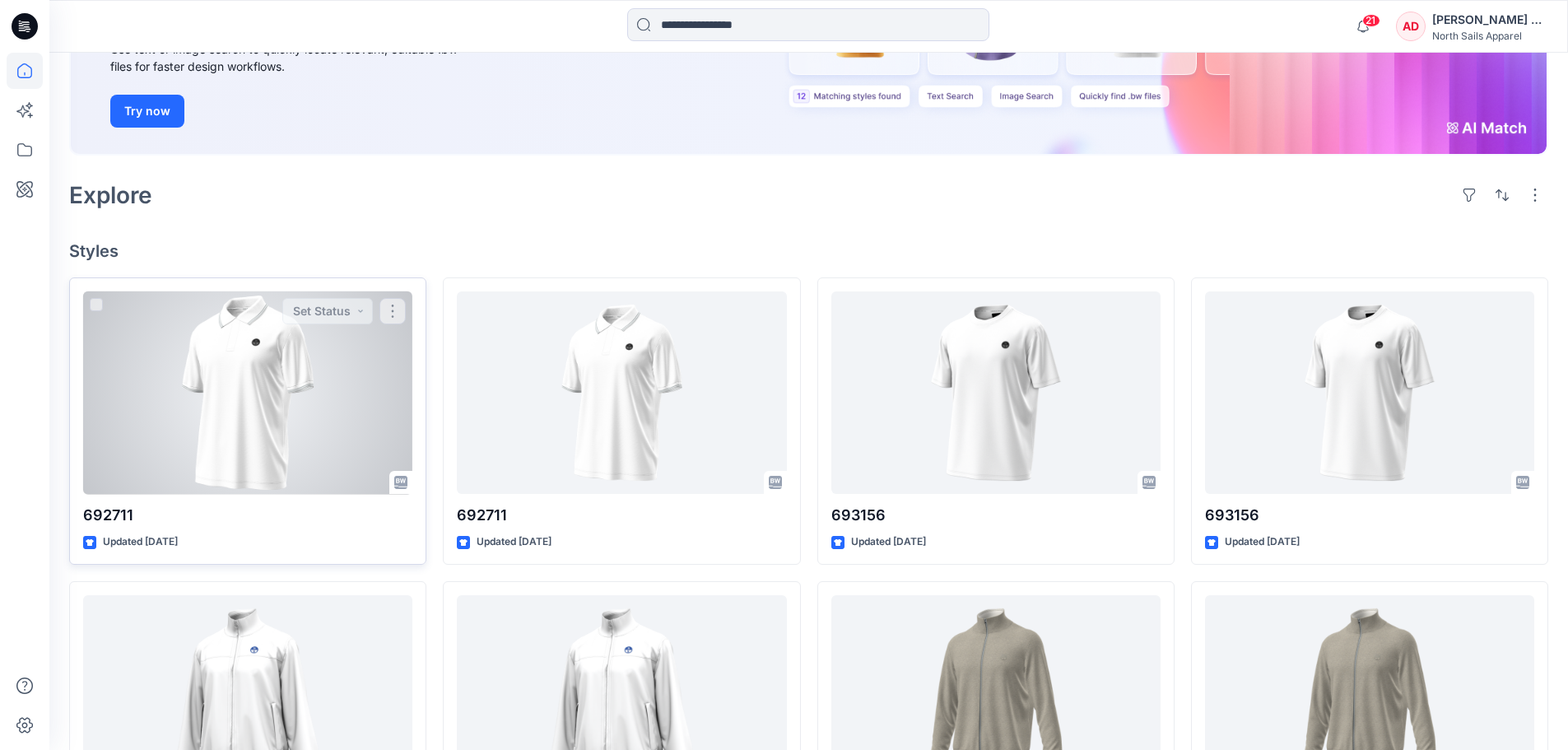
scroll to position [247, 0]
click at [402, 303] on button "button" at bounding box center [393, 311] width 27 height 27
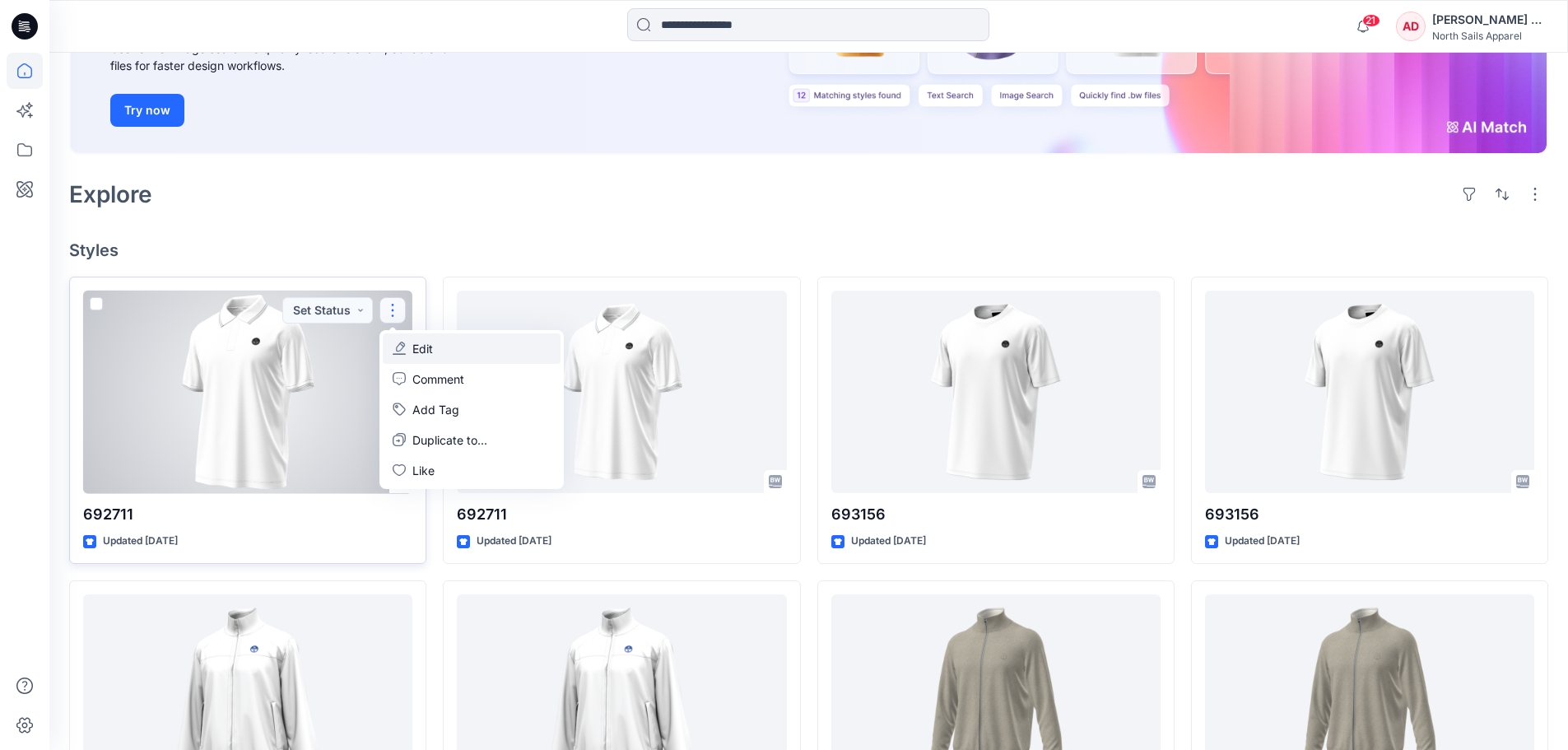
click at [440, 352] on button "Edit" at bounding box center [471, 348] width 178 height 30
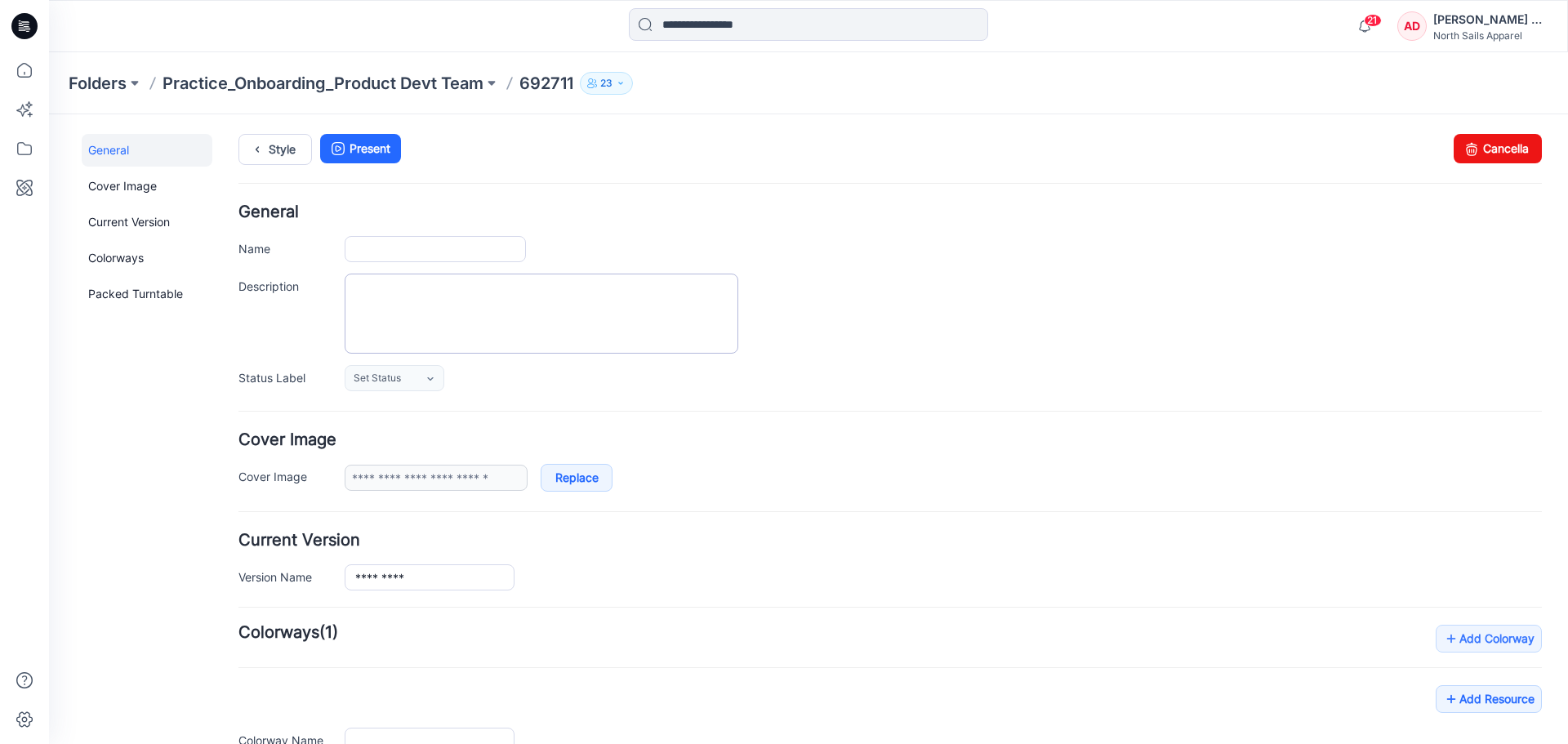
type input "******"
type input "**********"
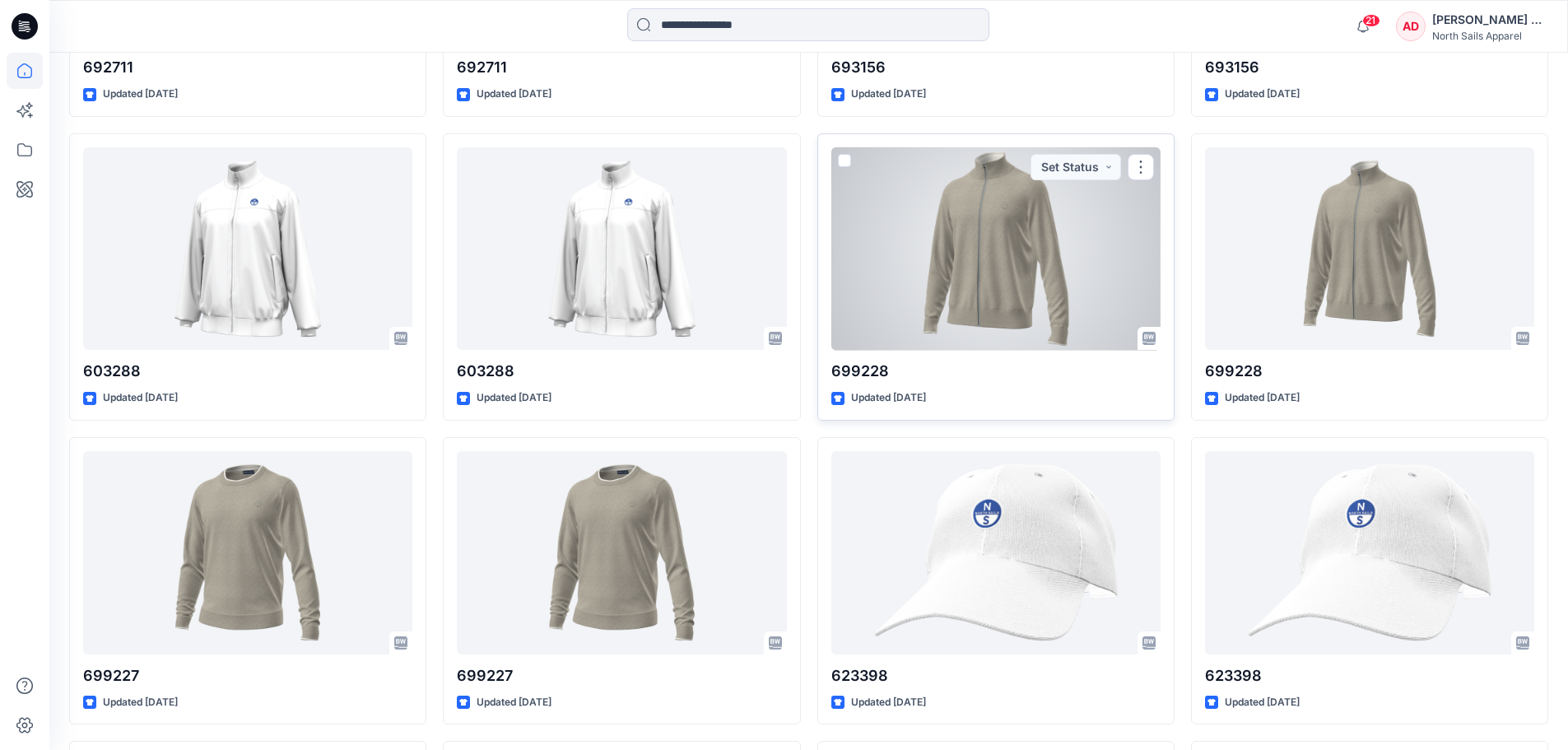
scroll to position [823, 0]
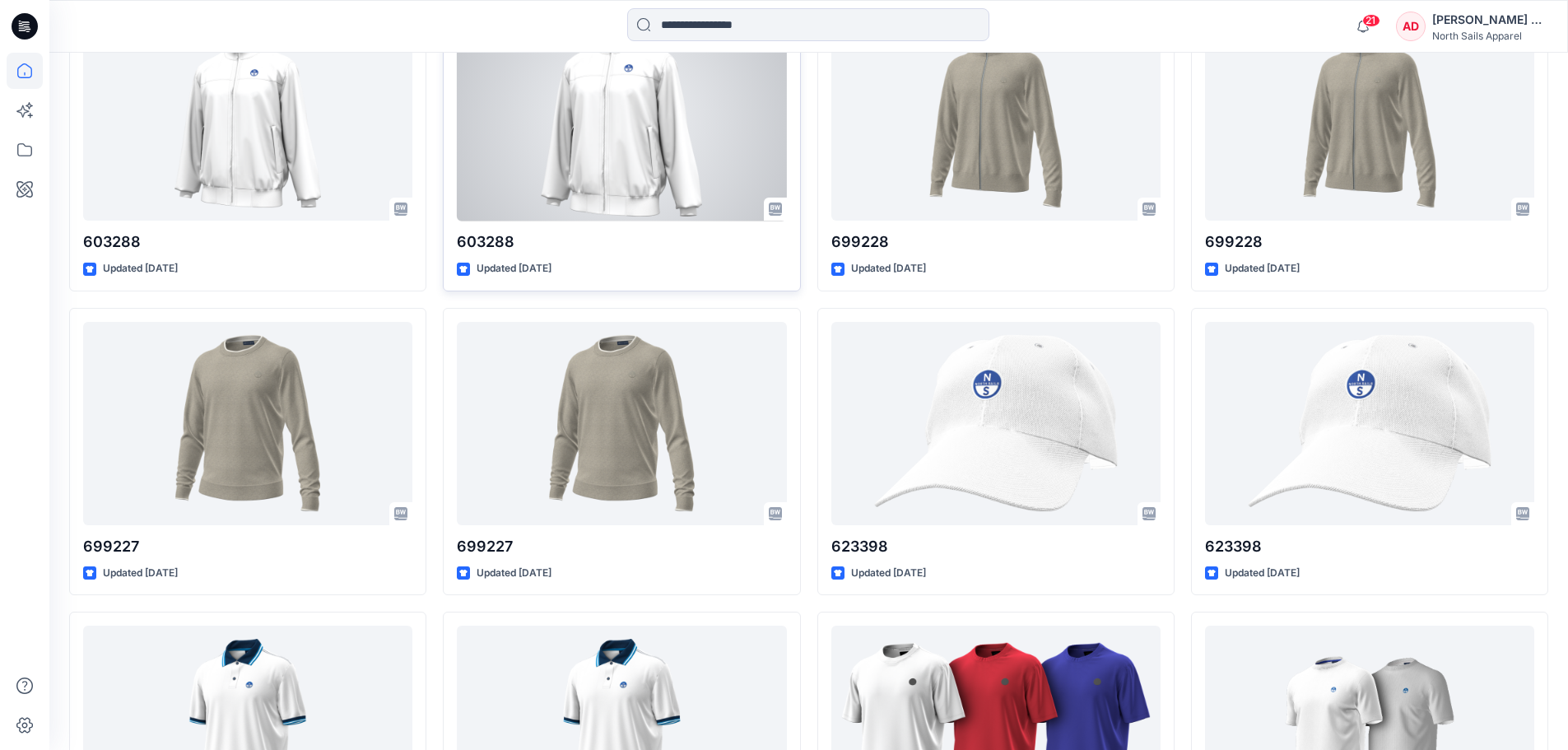
drag, startPoint x: 650, startPoint y: 228, endPoint x: 651, endPoint y: 282, distance: 54.0
click at [651, 282] on div "603288 Updated 7 days ago Set Status" at bounding box center [621, 148] width 357 height 287
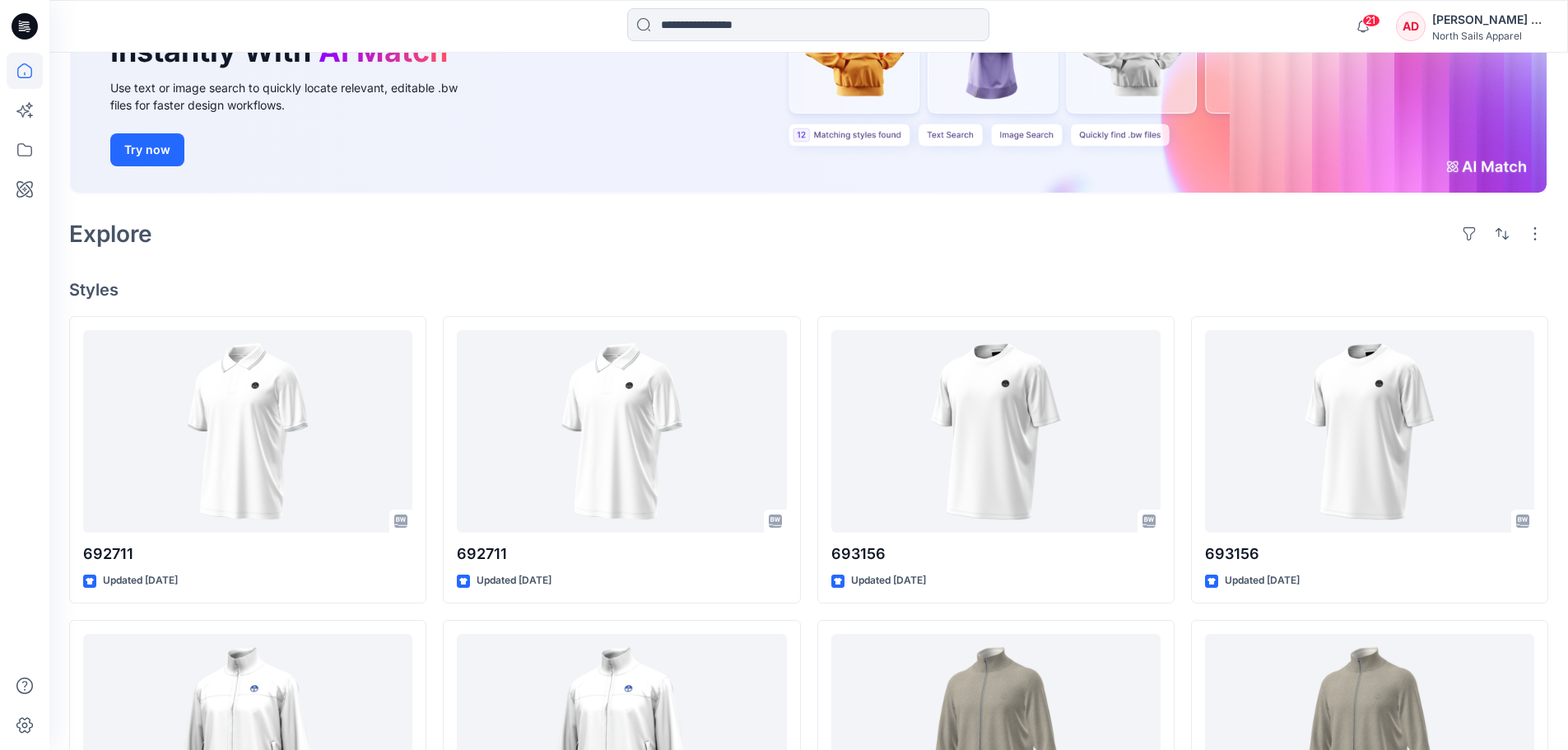
scroll to position [329, 0]
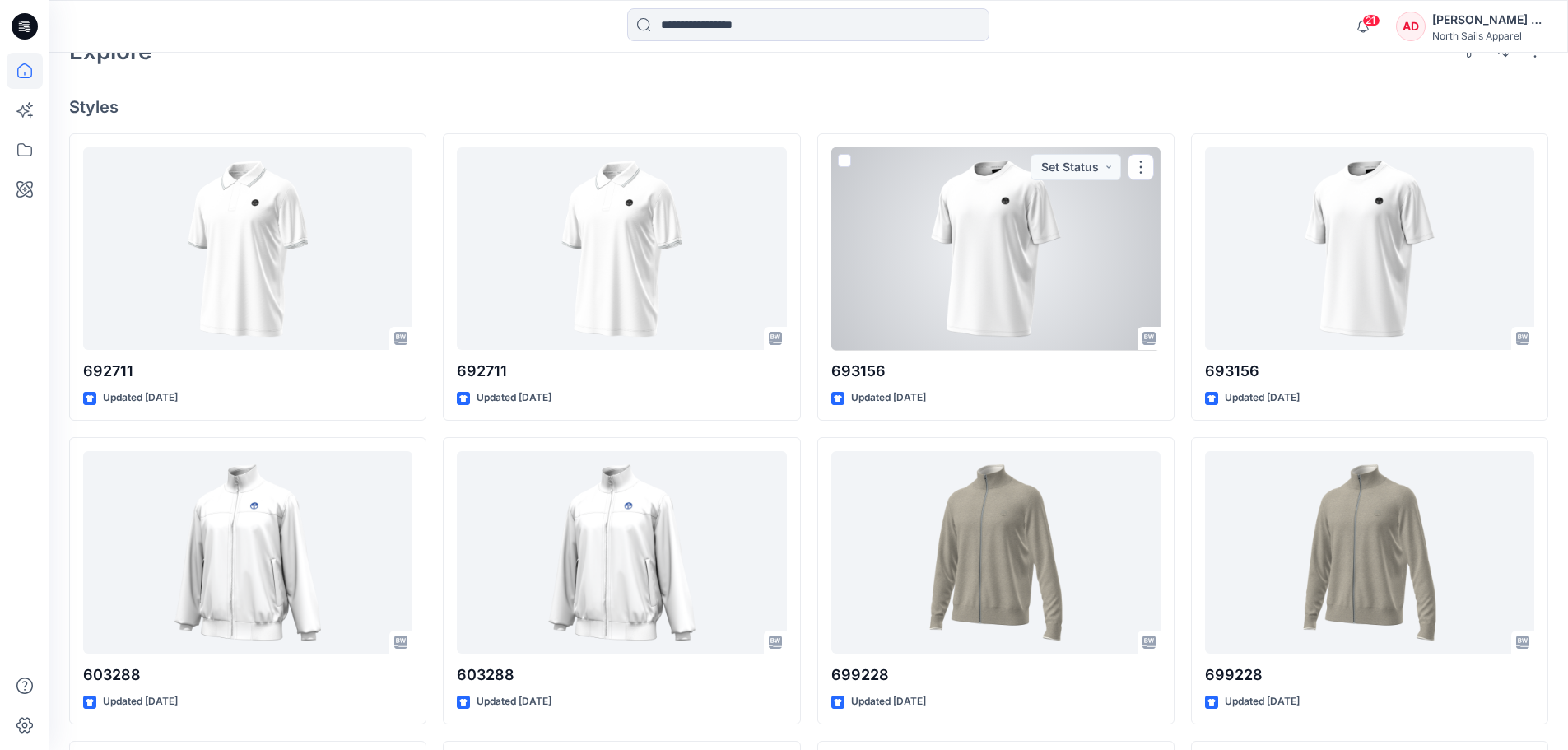
scroll to position [412, 0]
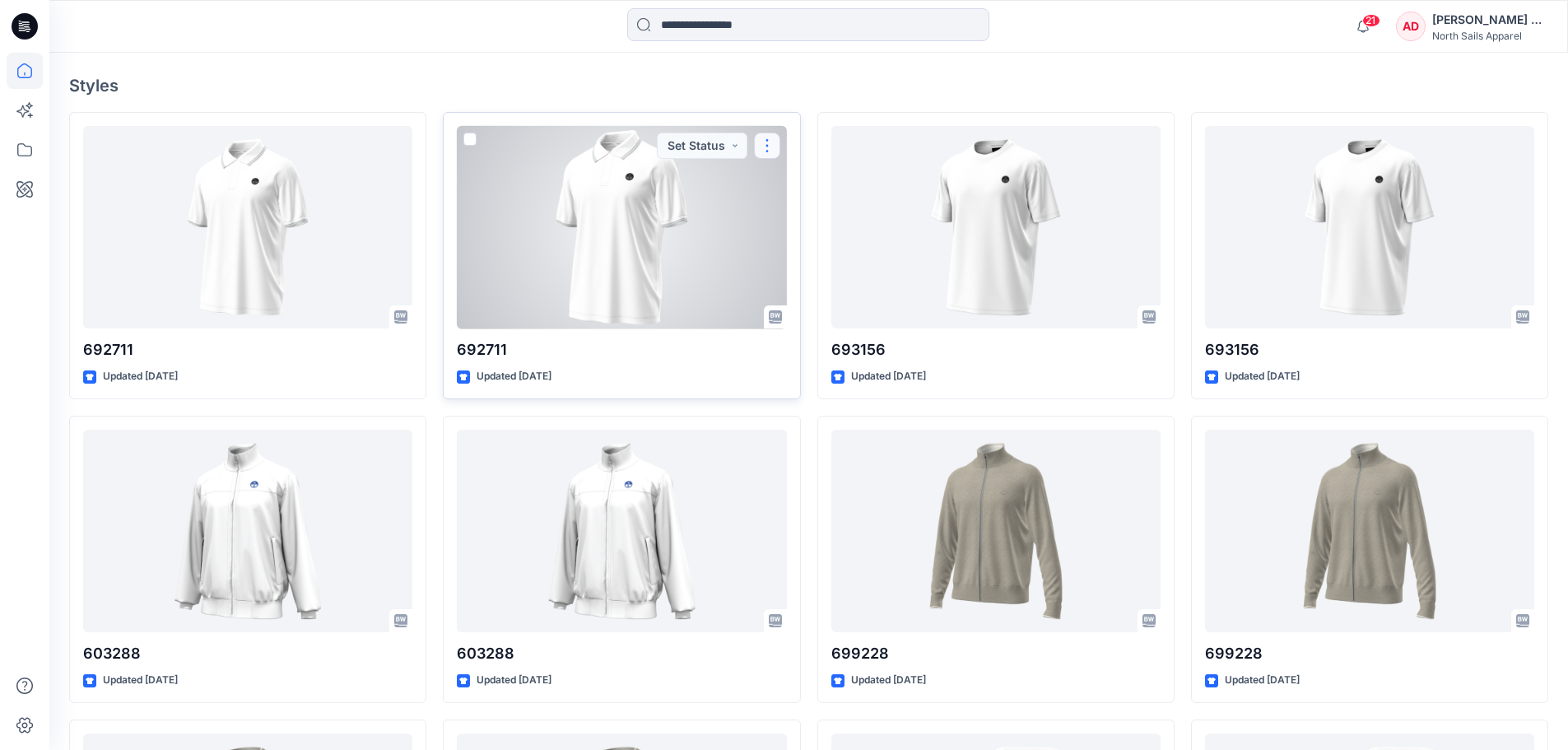
click at [768, 139] on button "button" at bounding box center [767, 146] width 27 height 27
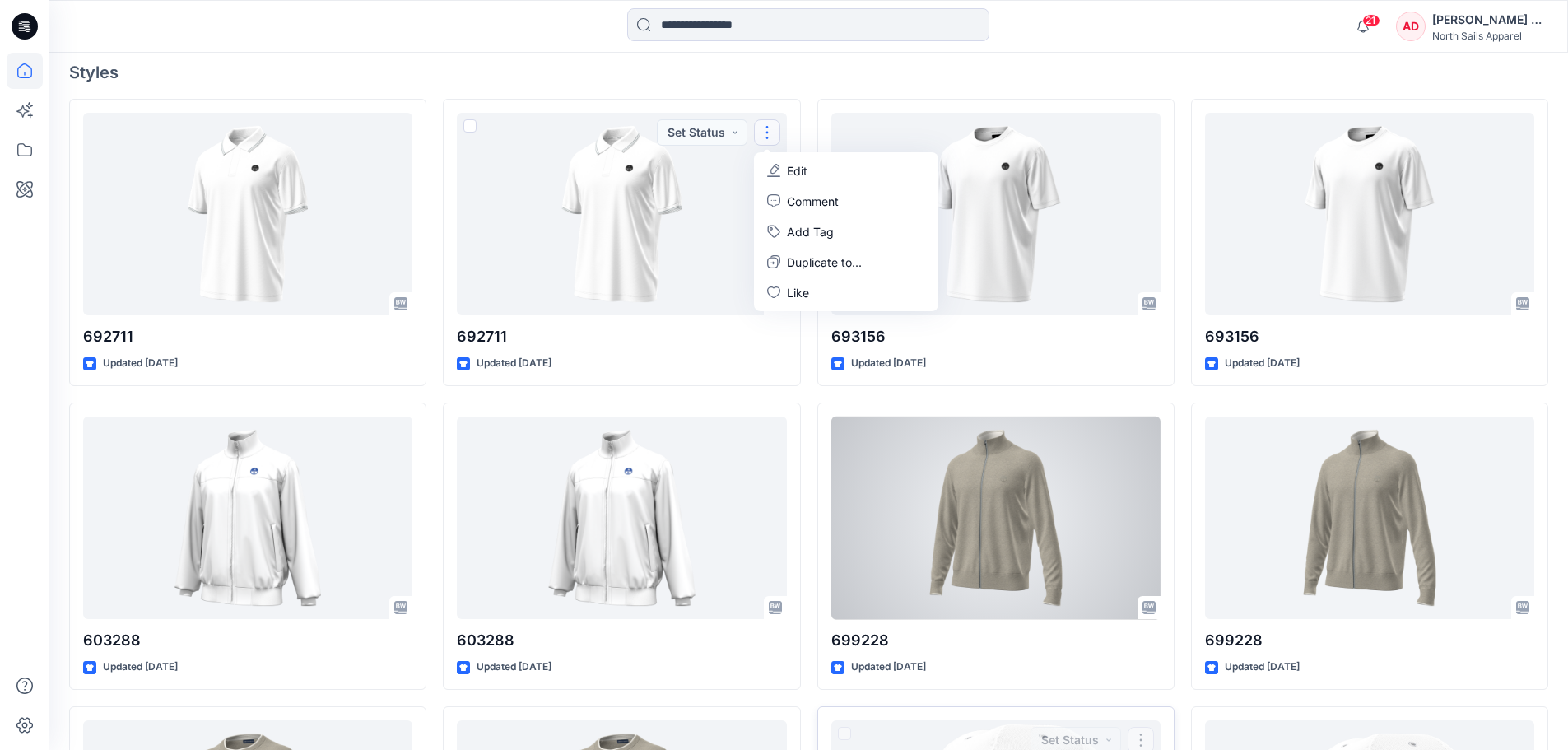
scroll to position [423, 0]
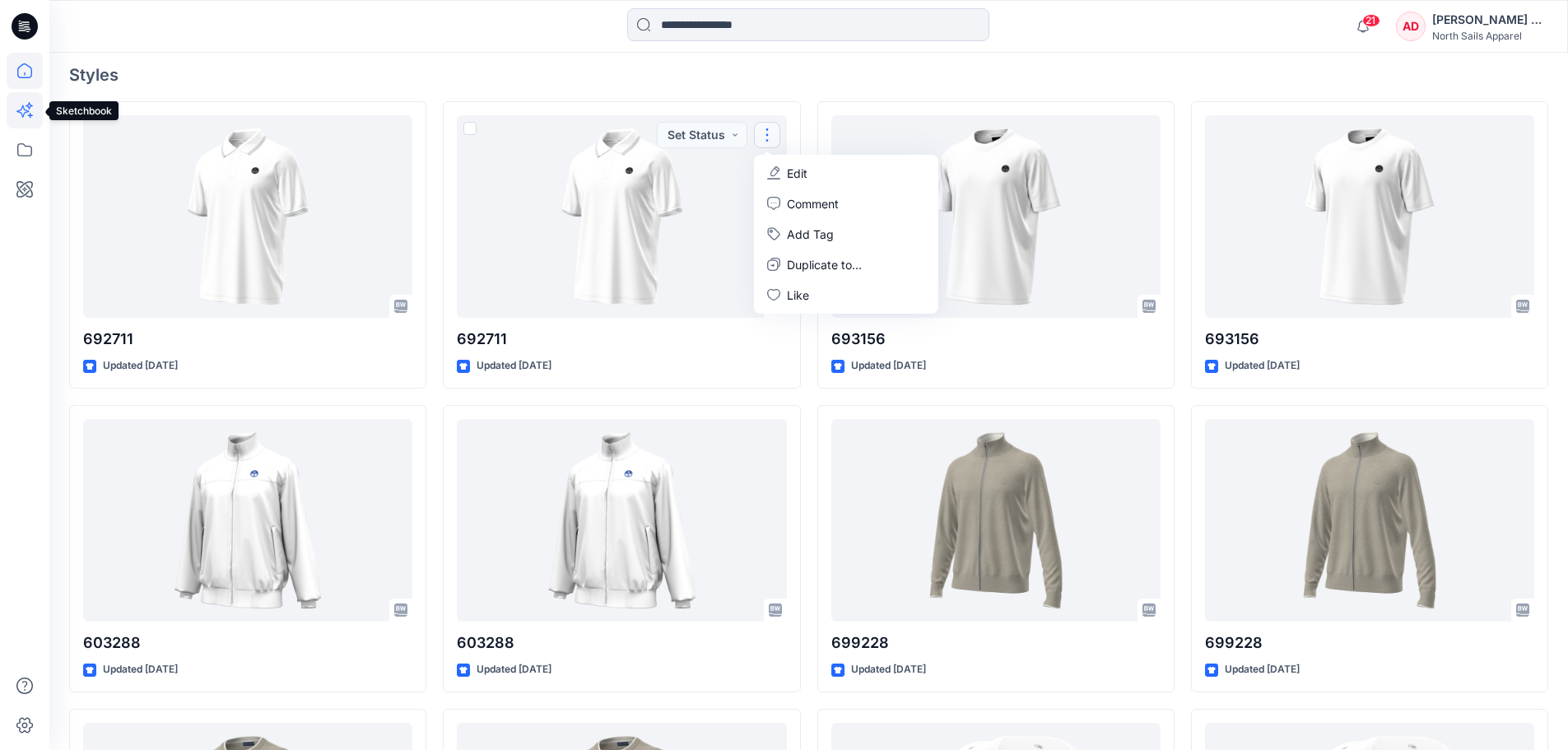
click at [20, 117] on icon at bounding box center [24, 109] width 36 height 36
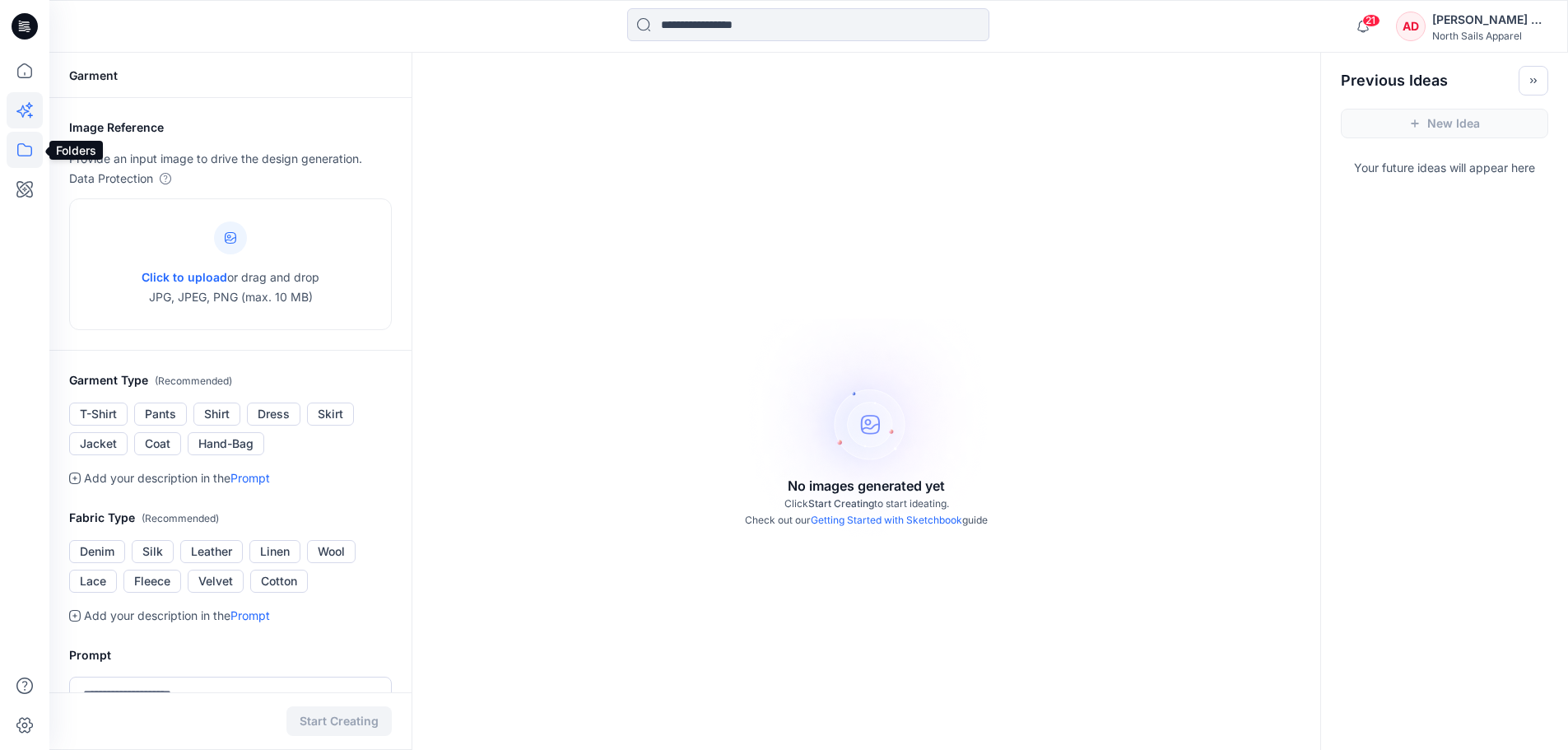
click at [22, 149] on icon at bounding box center [24, 149] width 36 height 36
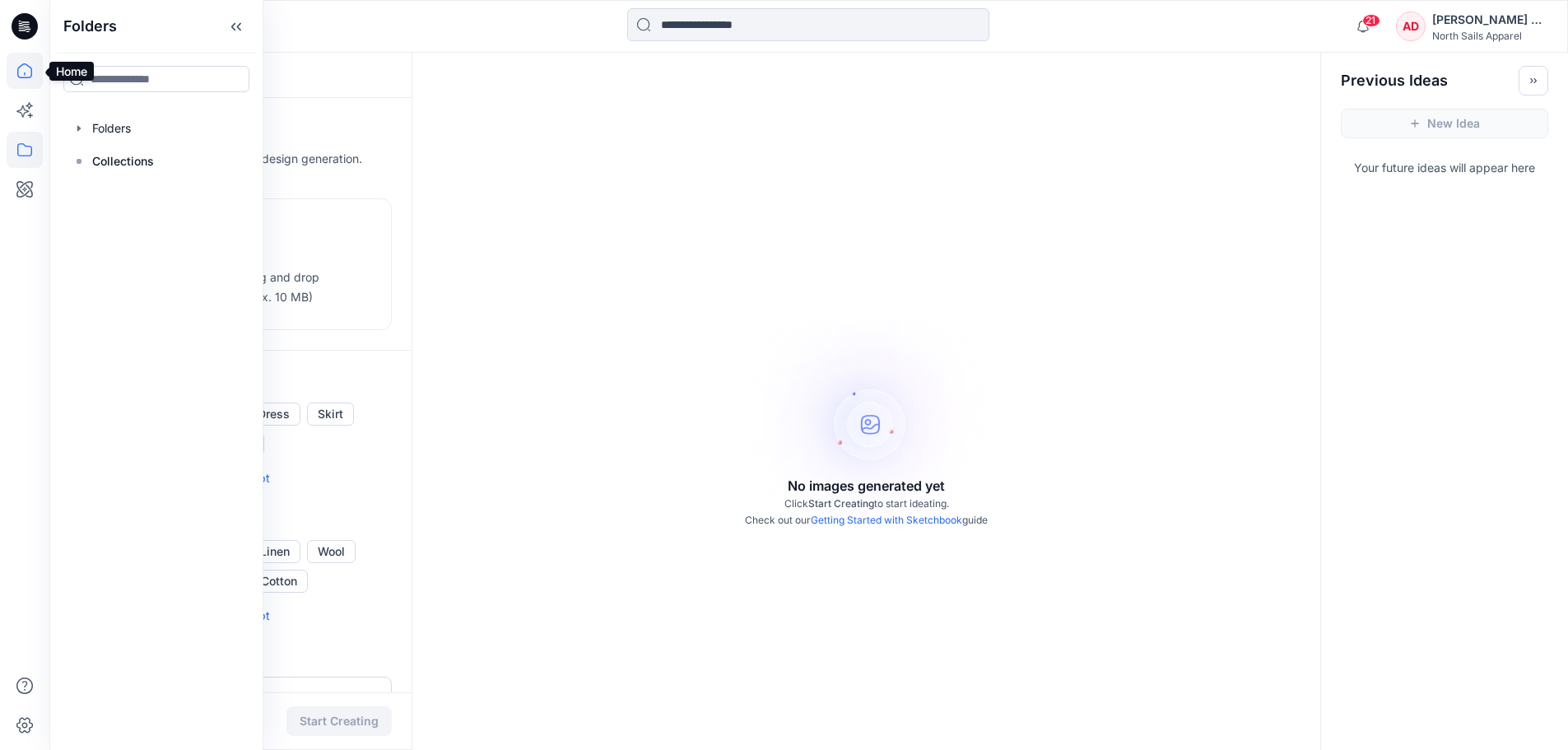
click at [34, 68] on icon at bounding box center [24, 70] width 36 height 36
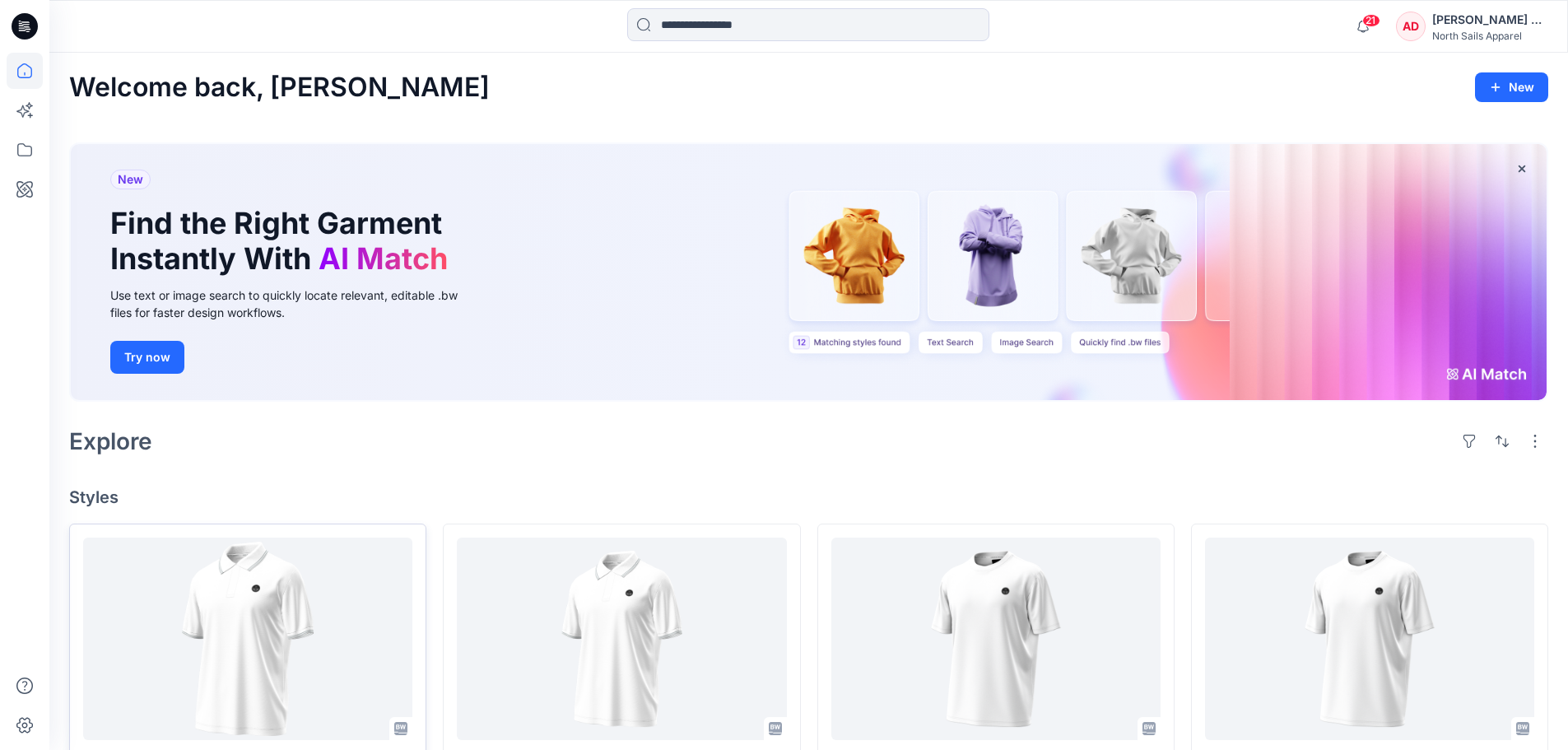
scroll to position [83, 0]
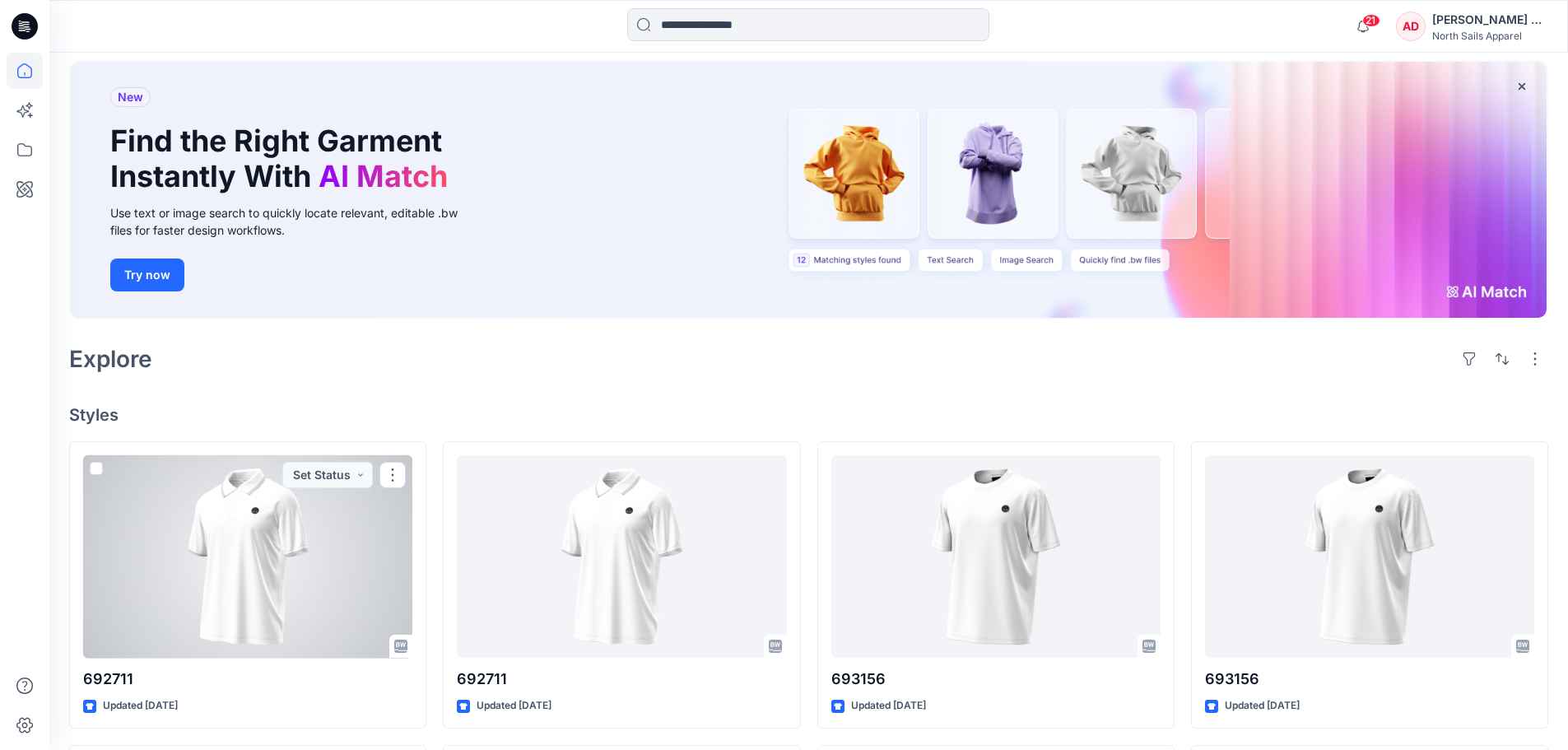
click at [270, 529] on div at bounding box center [248, 557] width 329 height 204
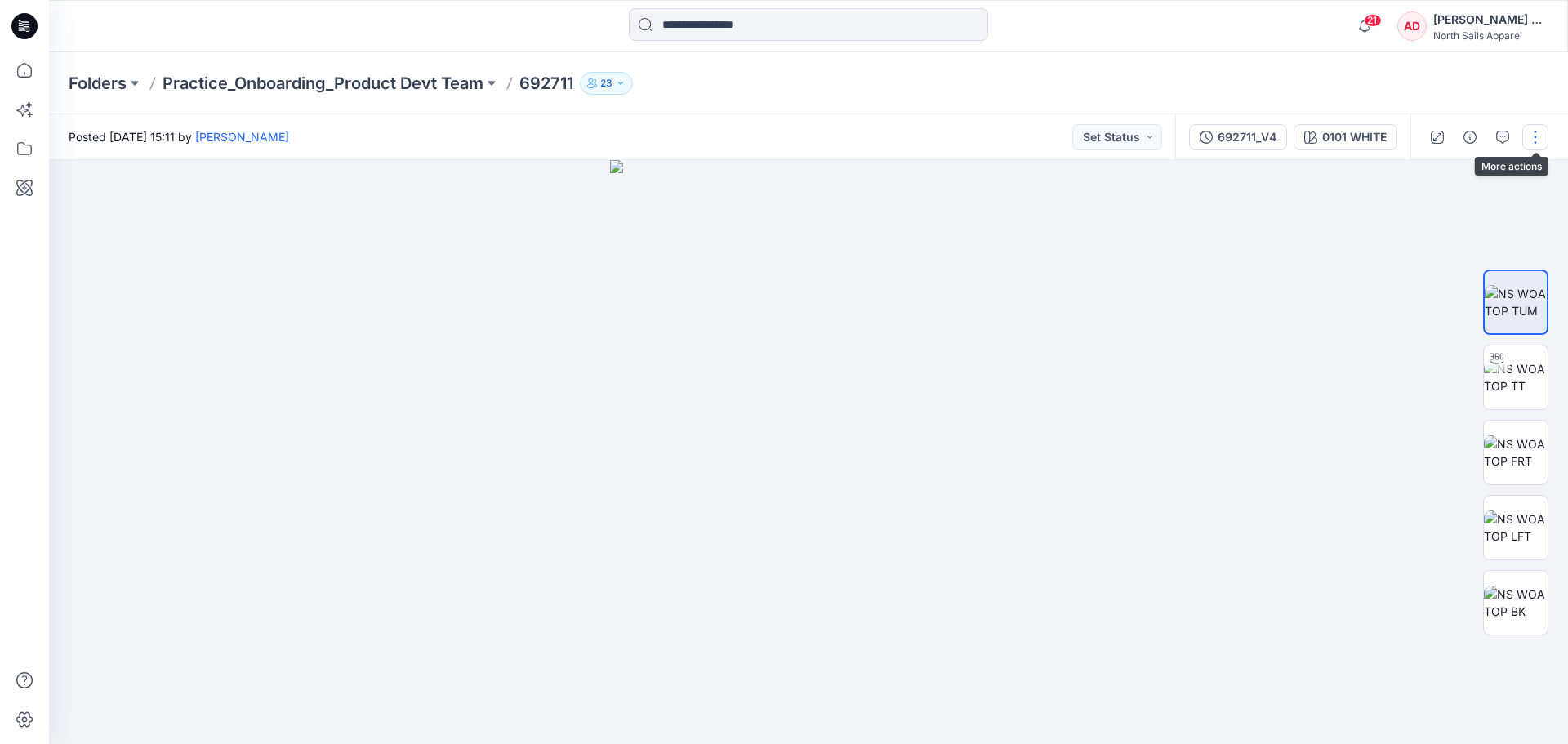
click at [1531, 128] on button "button" at bounding box center [1536, 138] width 27 height 27
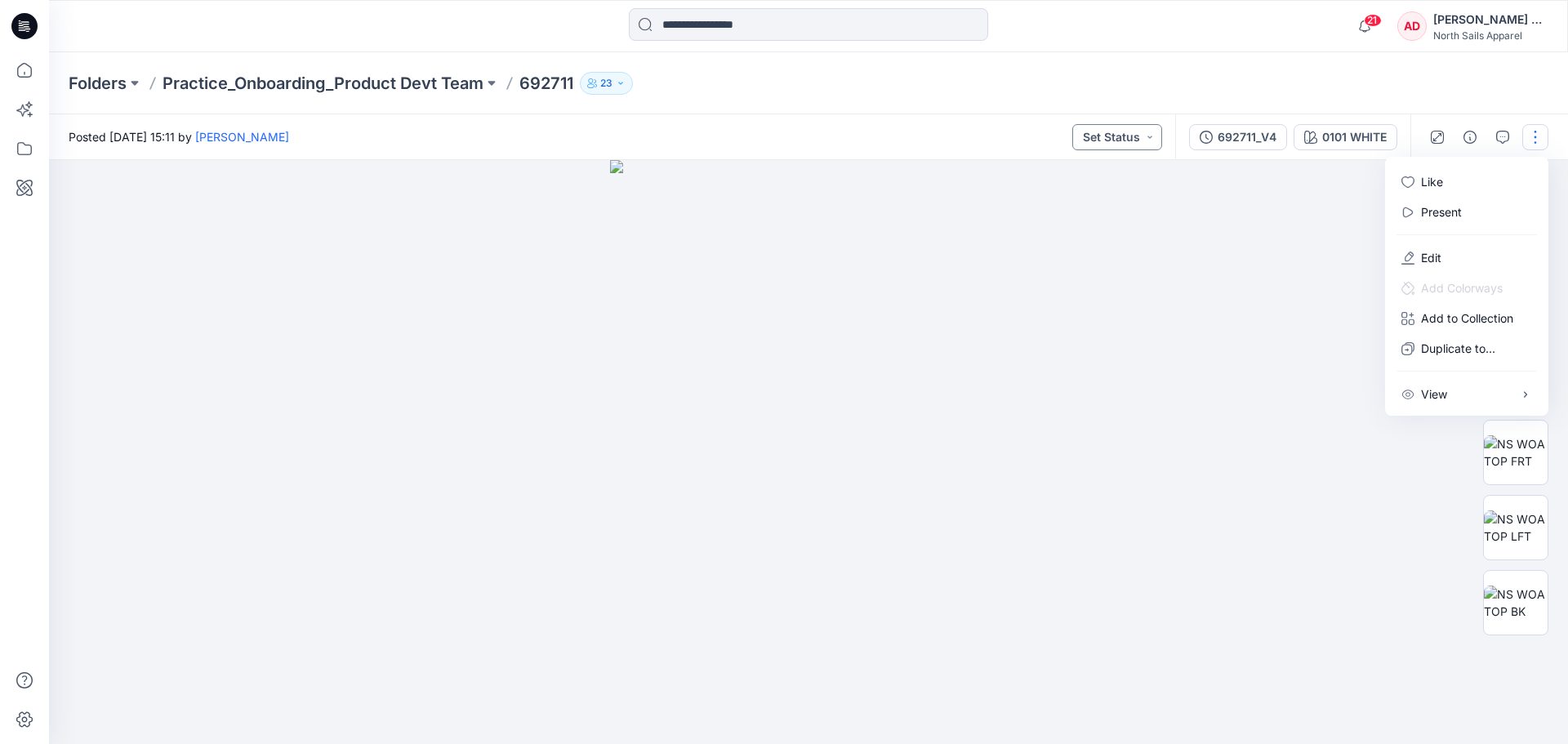
click at [1154, 134] on button "Set Status" at bounding box center [1117, 138] width 89 height 27
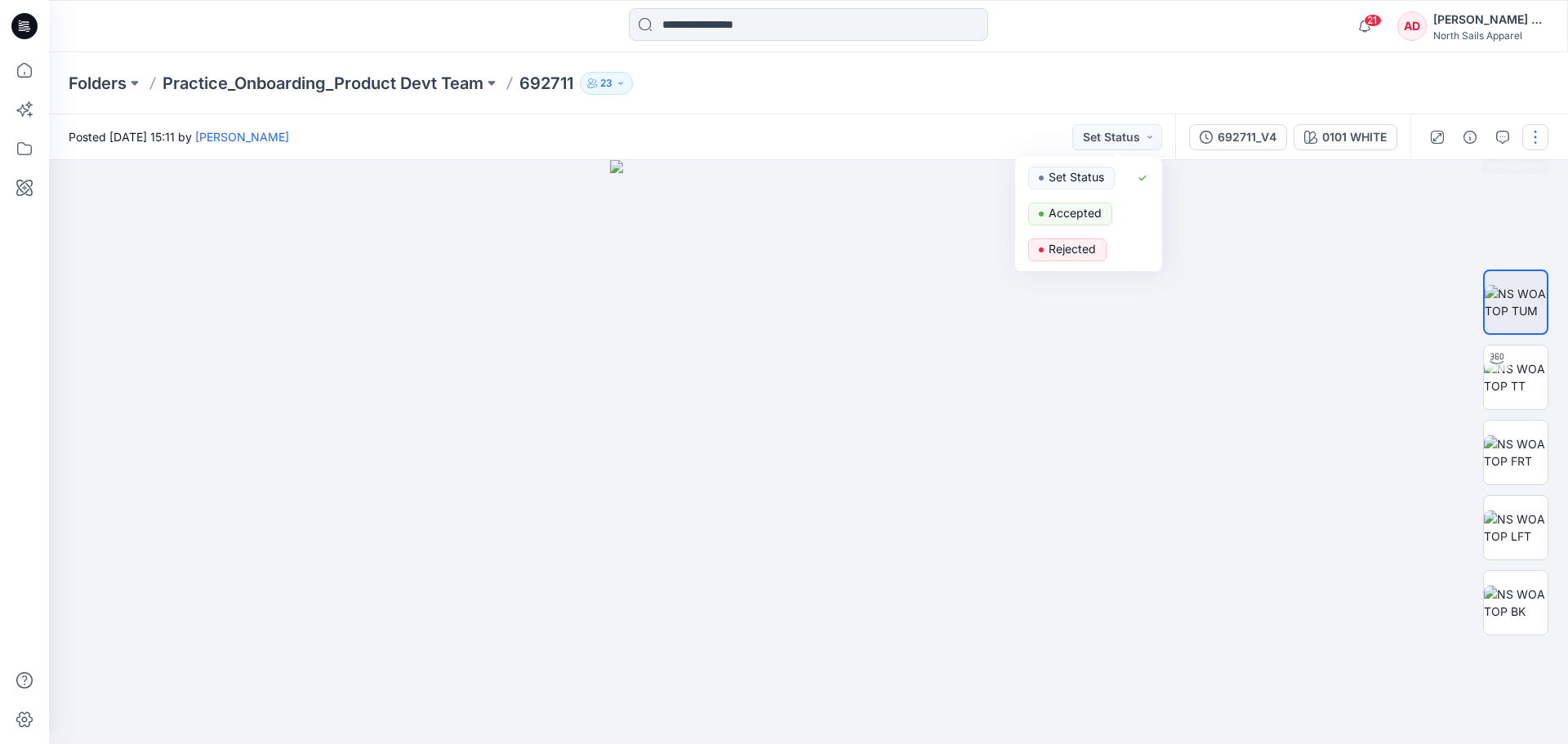
click at [1542, 146] on button "button" at bounding box center [1536, 138] width 27 height 27
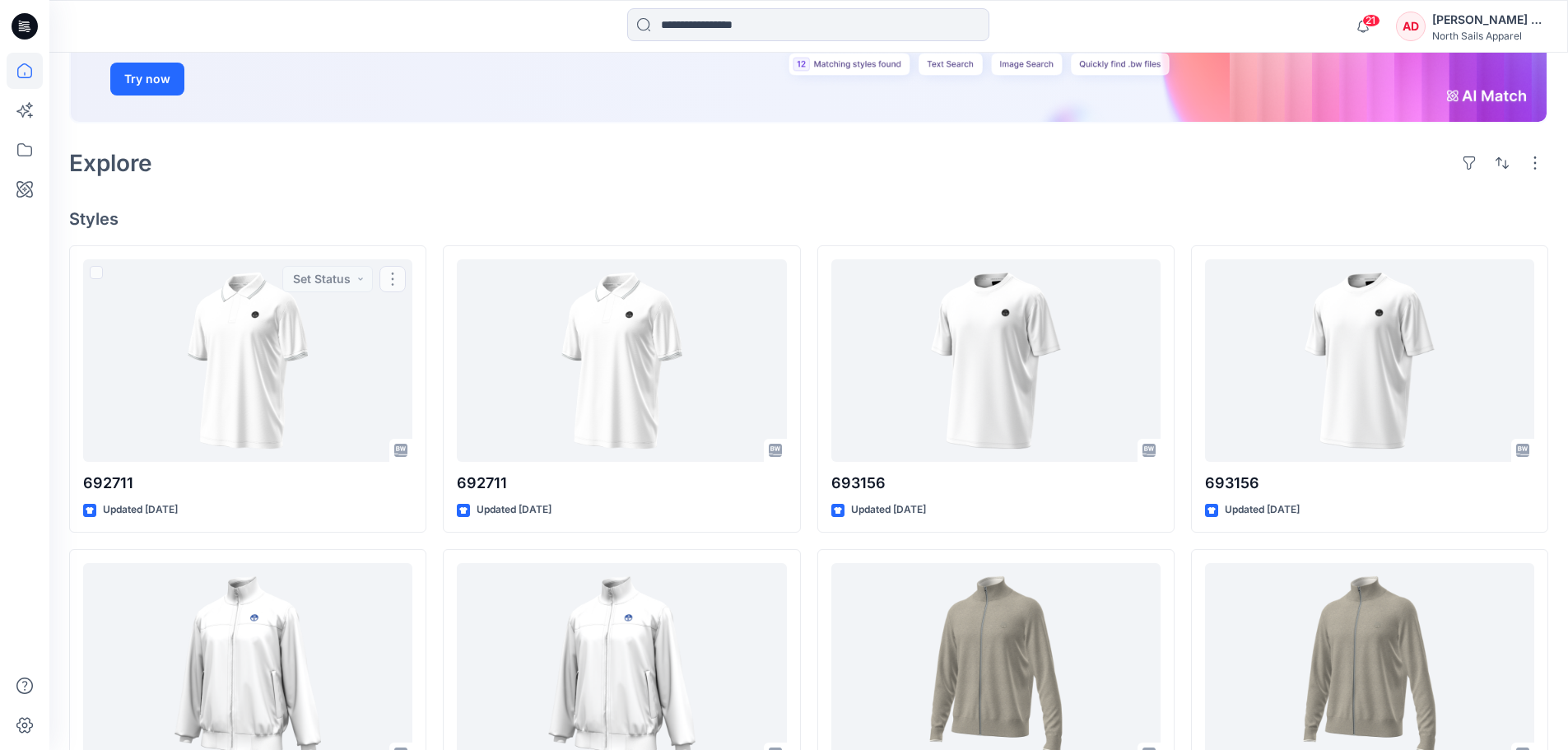
scroll to position [165, 0]
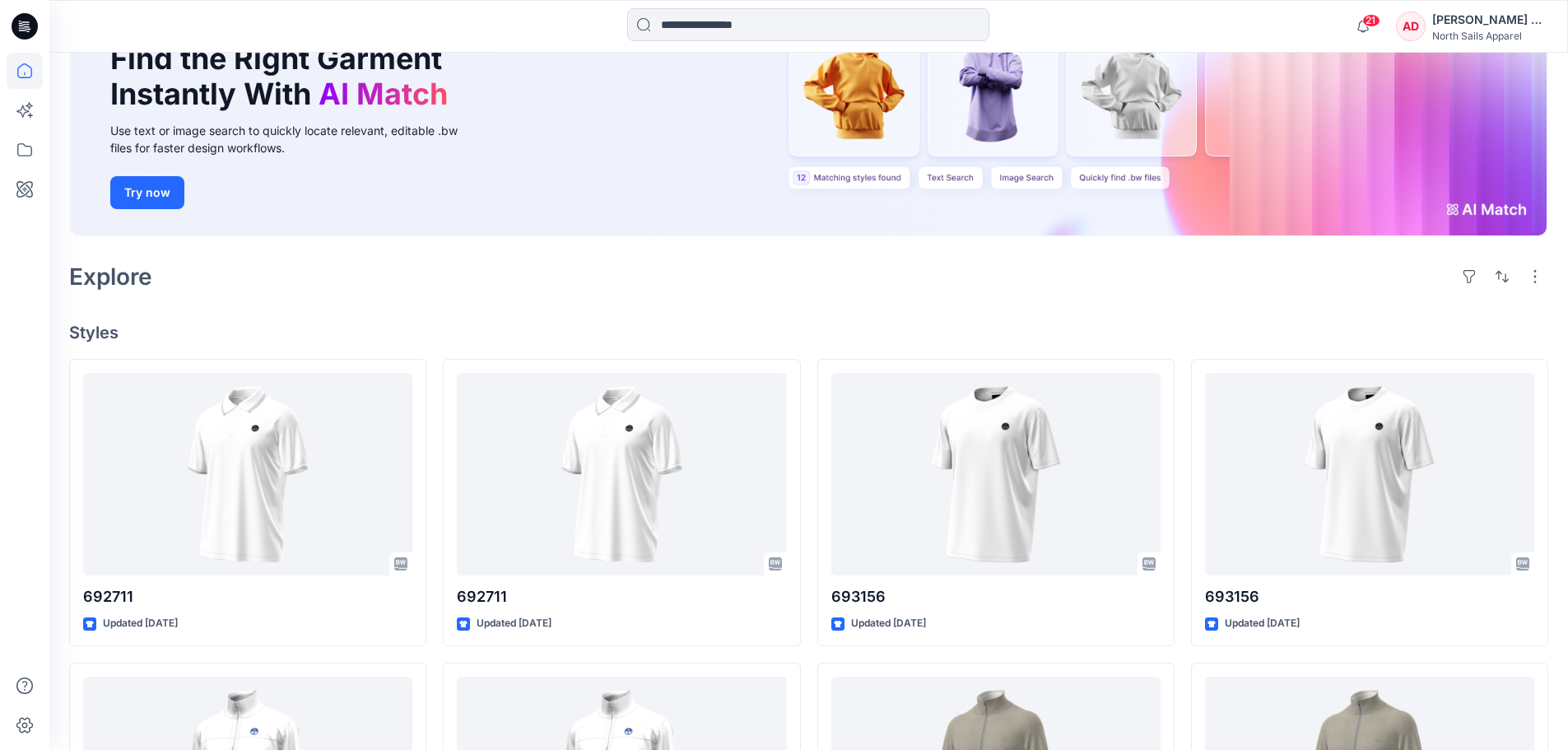
click at [28, 30] on icon at bounding box center [25, 27] width 27 height 27
click at [26, 63] on icon at bounding box center [24, 70] width 36 height 36
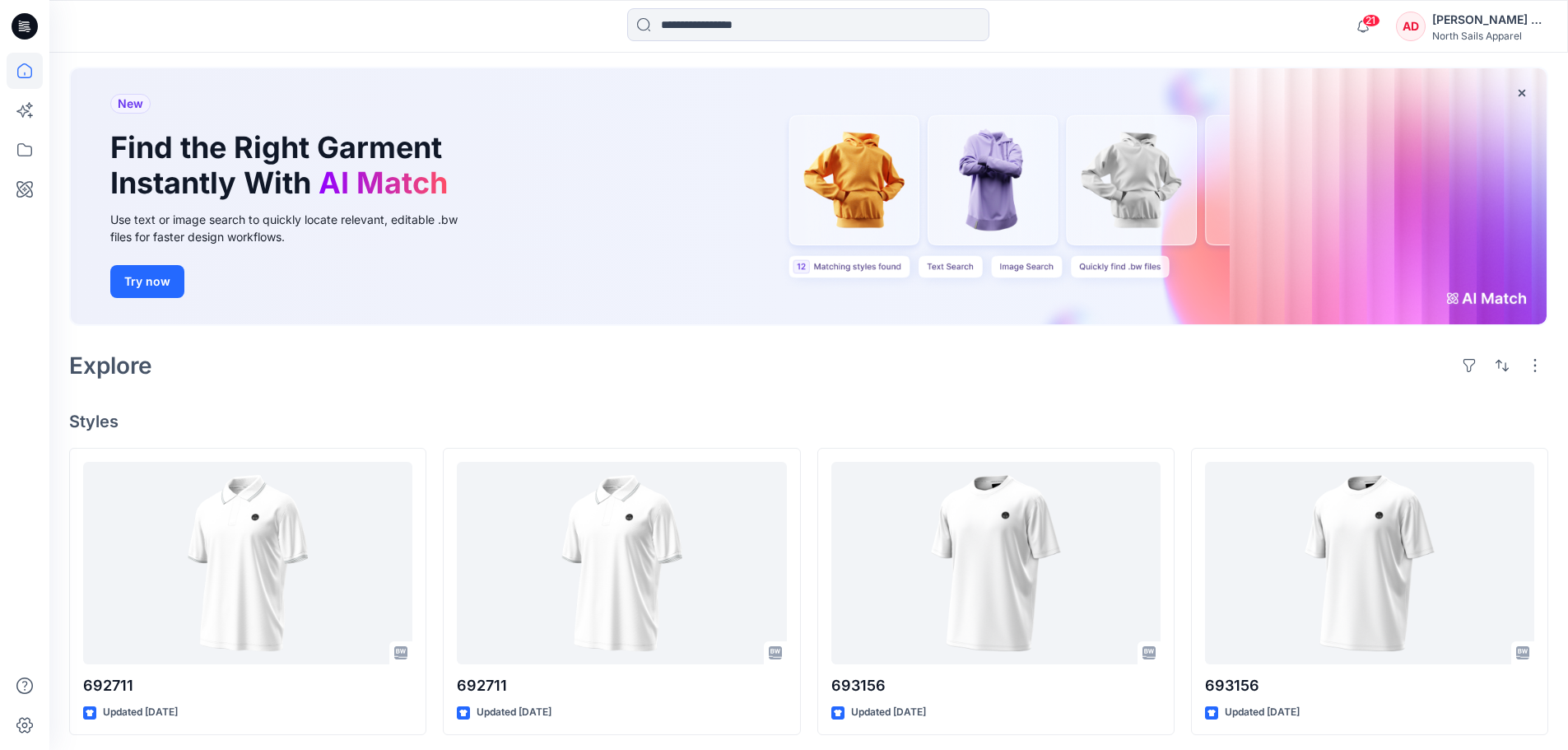
scroll to position [0, 0]
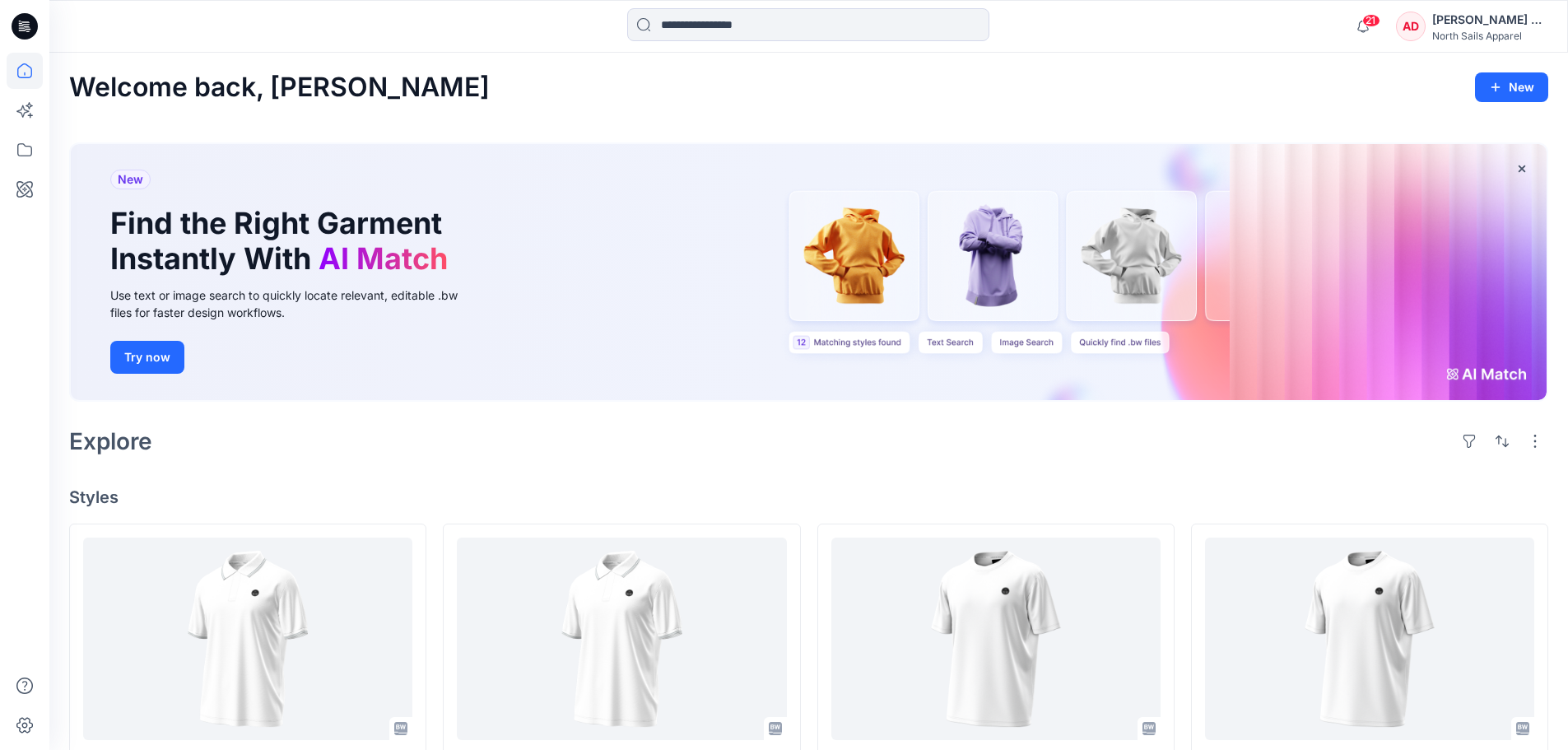
click at [1426, 18] on div "AD" at bounding box center [1410, 26] width 29 height 29
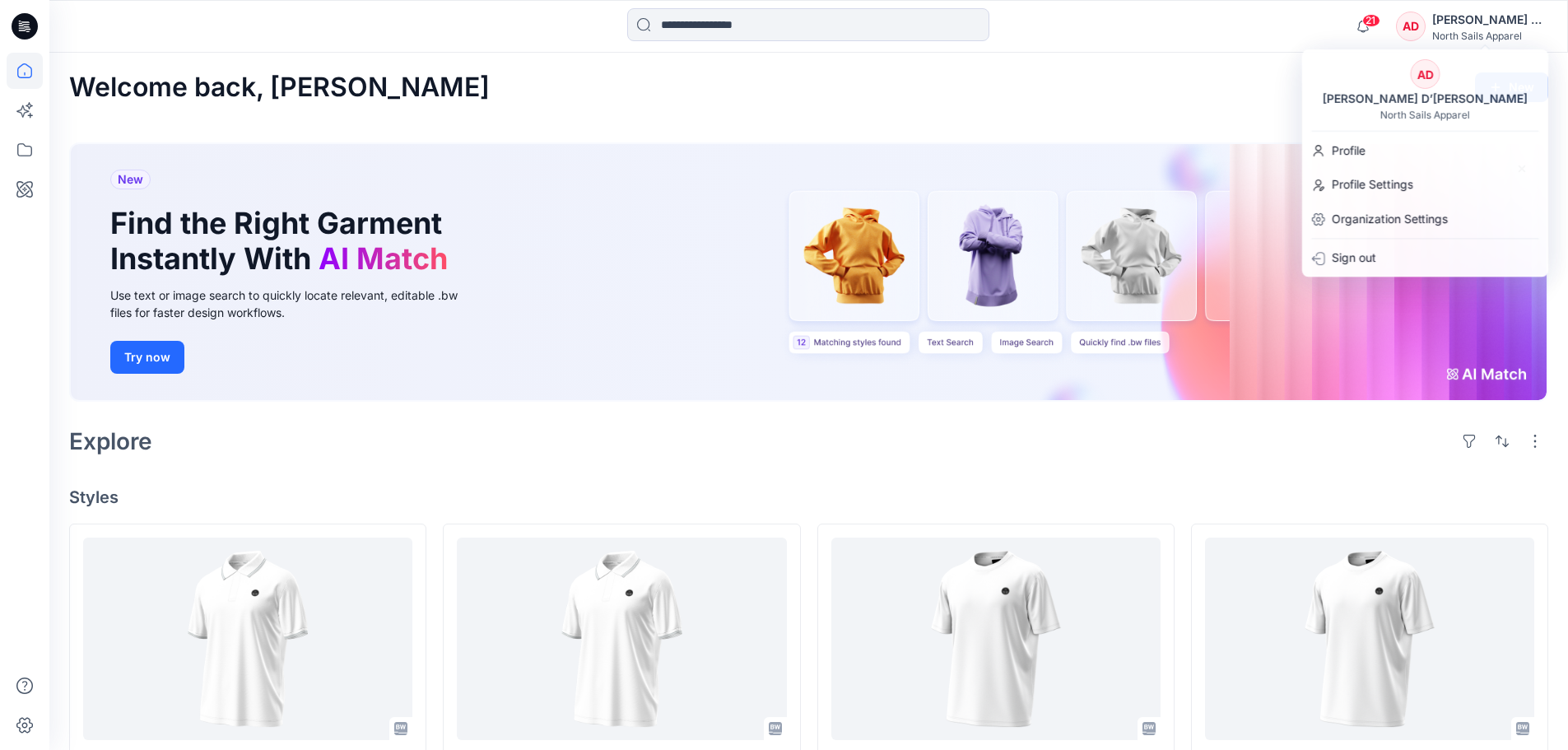
click at [14, 29] on icon at bounding box center [25, 27] width 27 height 27
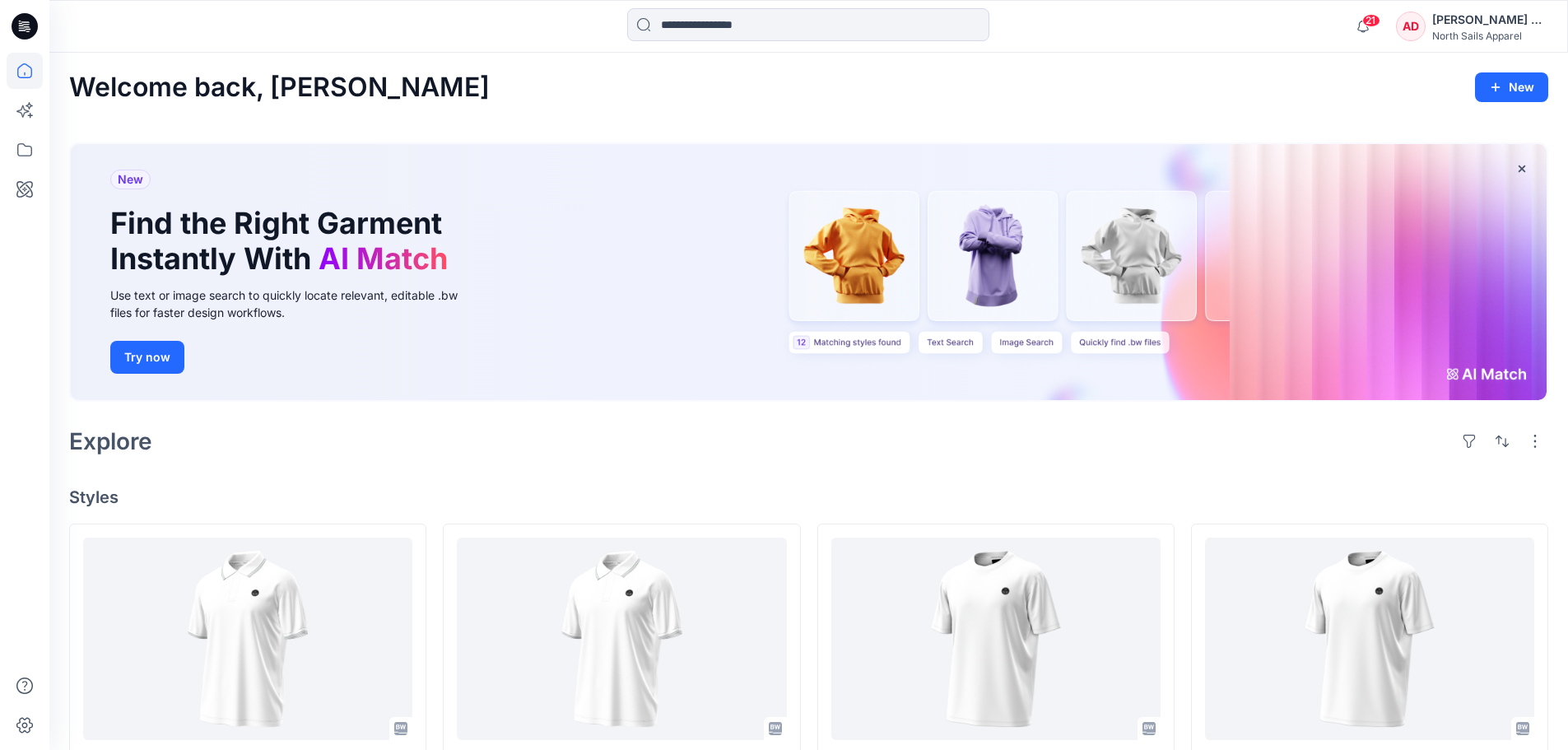
click at [18, 26] on icon at bounding box center [25, 27] width 27 height 27
